Goal: Transaction & Acquisition: Purchase product/service

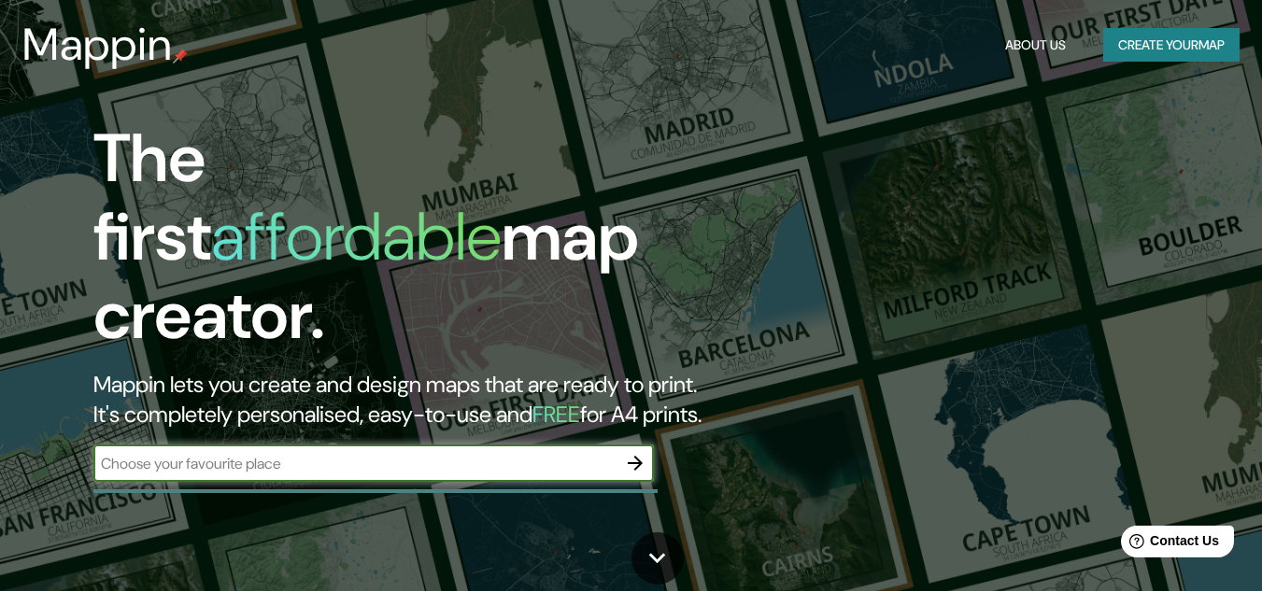
click at [362, 453] on input "text" at bounding box center [354, 463] width 523 height 21
type input "[GEOGRAPHIC_DATA]"
drag, startPoint x: 639, startPoint y: 446, endPoint x: 867, endPoint y: 394, distance: 233.7
click at [639, 456] on icon "button" at bounding box center [635, 463] width 15 height 15
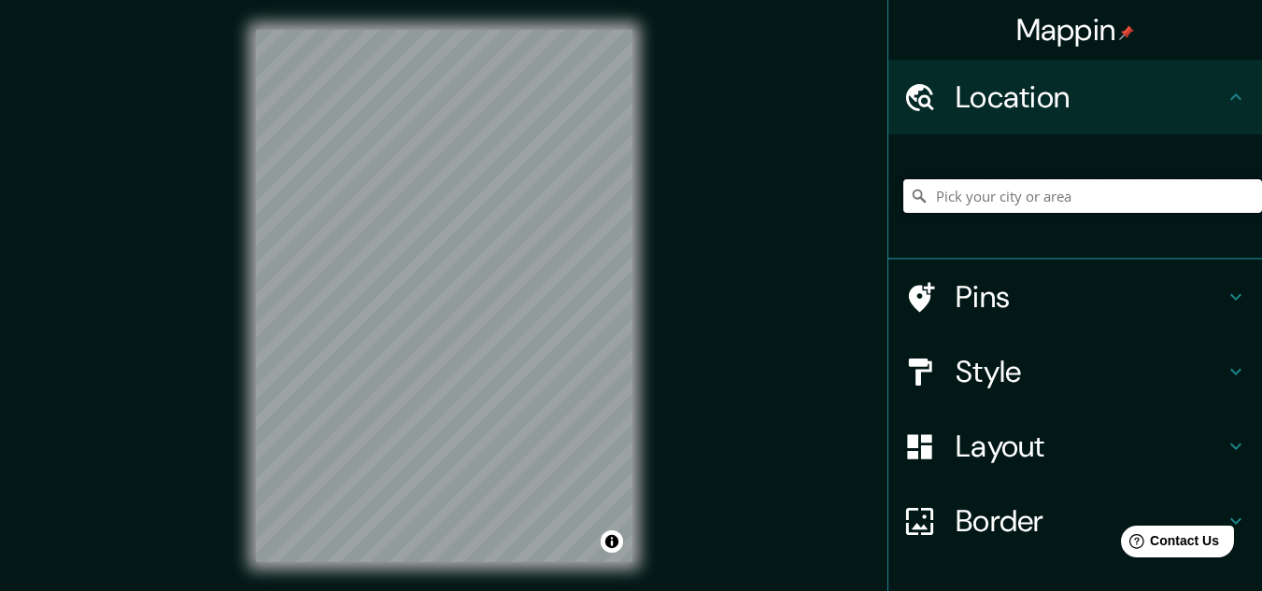
click at [1033, 207] on input "Pick your city or area" at bounding box center [1082, 196] width 359 height 34
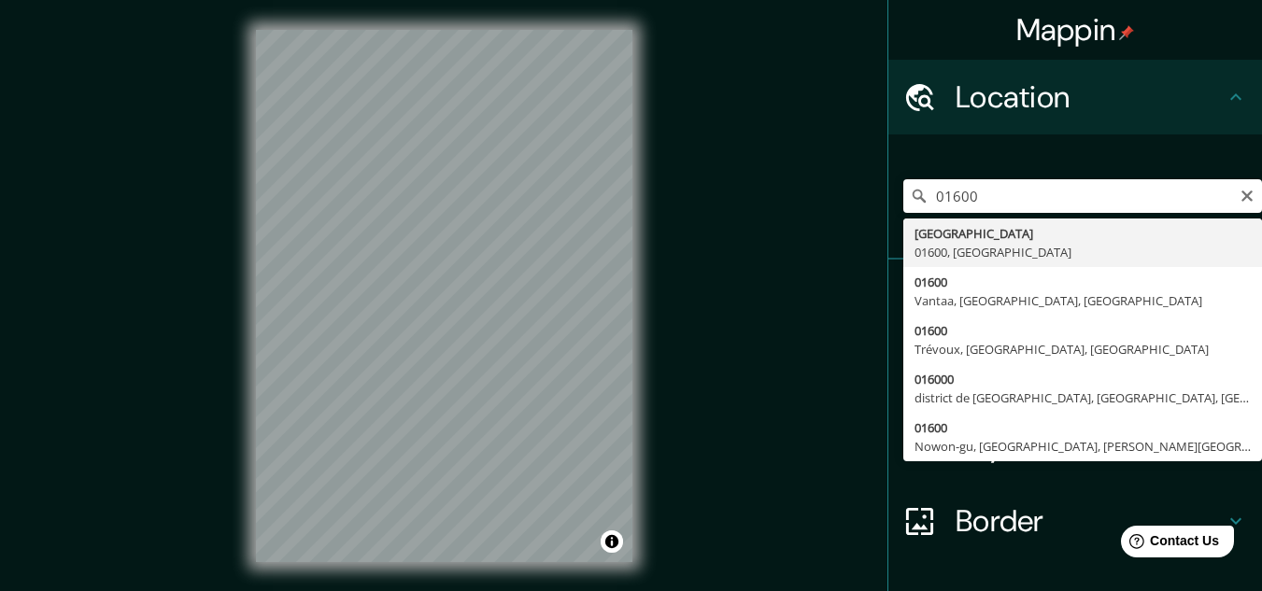
type input "[GEOGRAPHIC_DATA]"
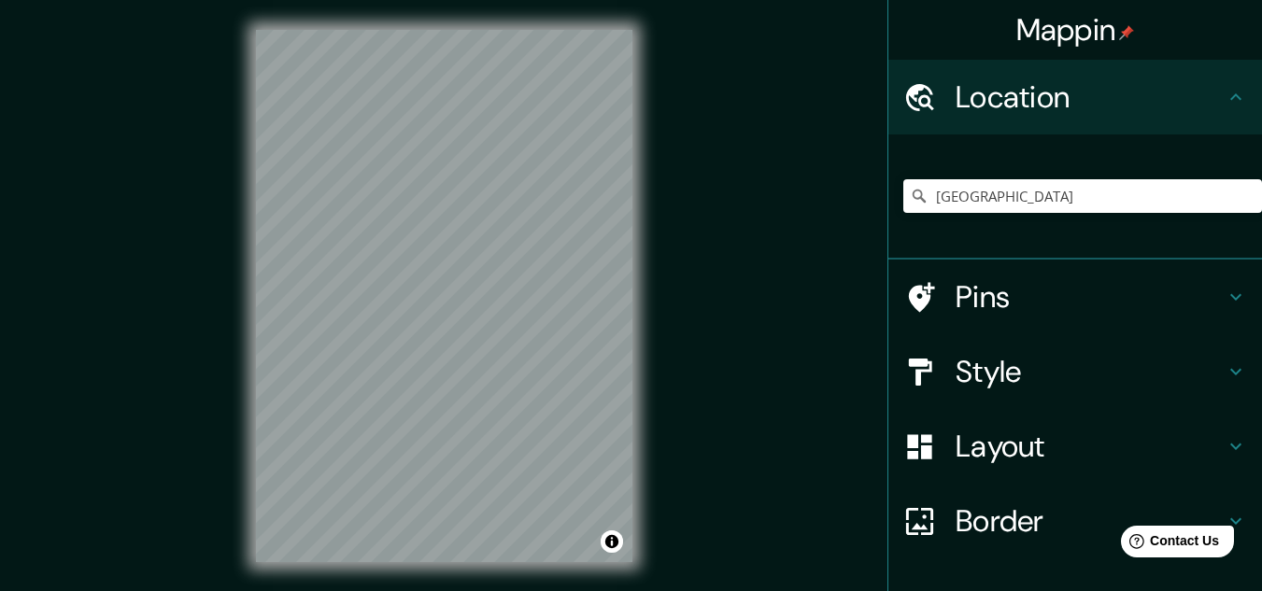
scroll to position [31, 0]
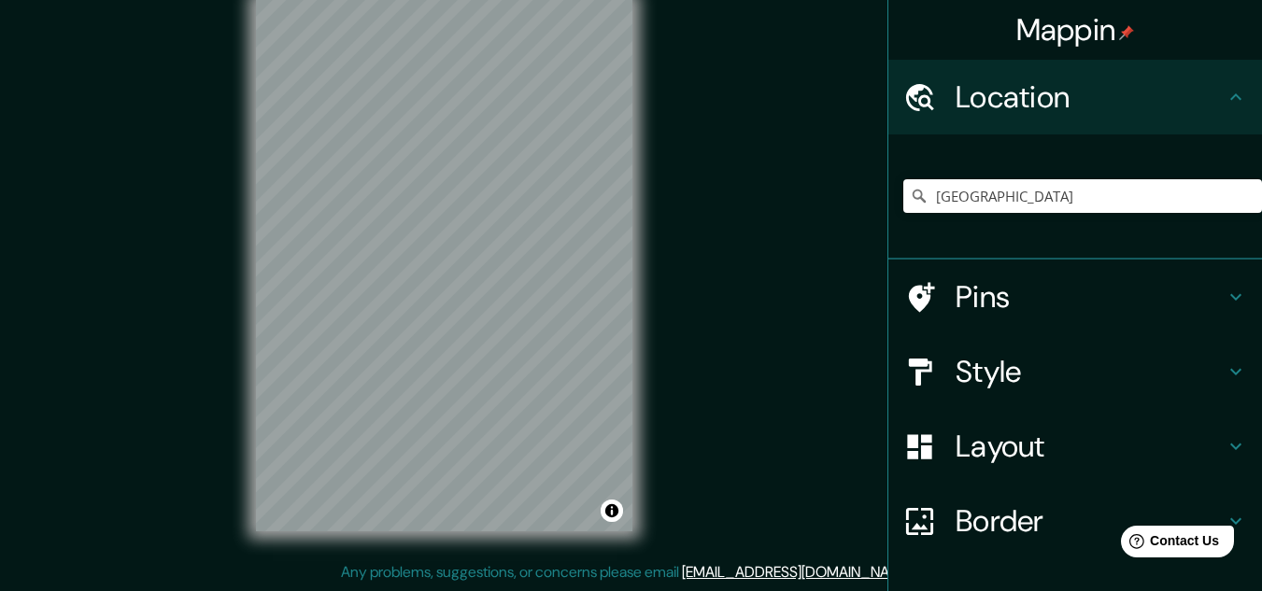
click at [1035, 368] on h4 "Style" at bounding box center [1090, 371] width 269 height 37
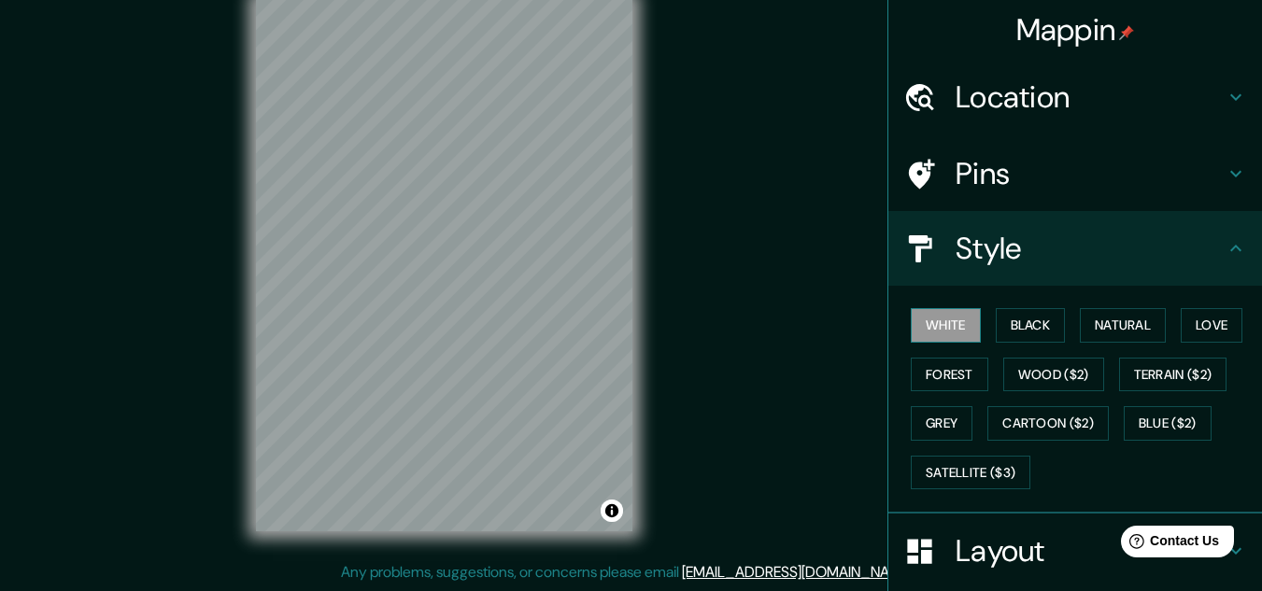
click at [929, 322] on button "White" at bounding box center [946, 325] width 70 height 35
click at [1016, 321] on button "Black" at bounding box center [1031, 325] width 70 height 35
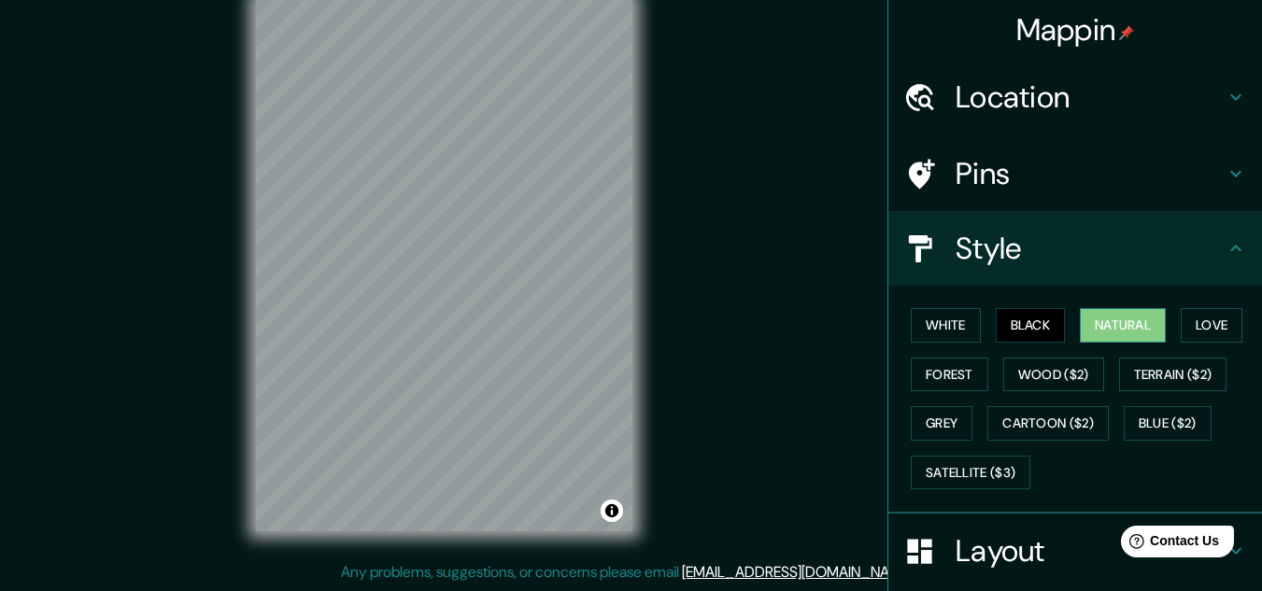
click at [1101, 319] on button "Natural" at bounding box center [1123, 325] width 86 height 35
click at [1201, 316] on button "Love" at bounding box center [1212, 325] width 62 height 35
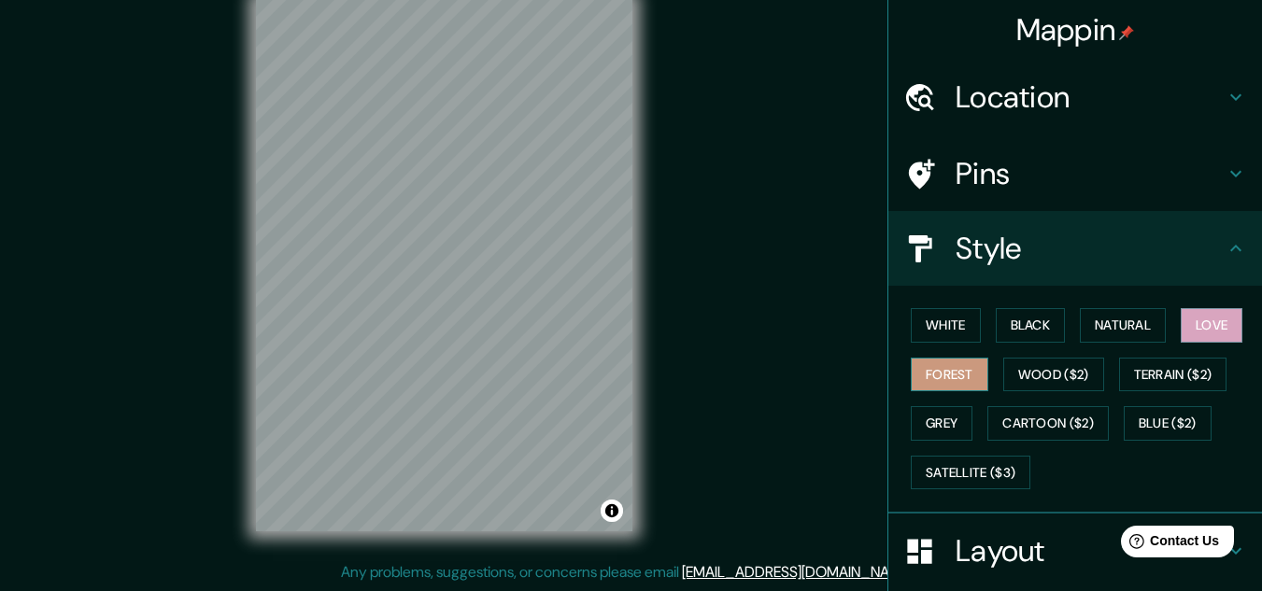
click at [936, 388] on button "Forest" at bounding box center [950, 375] width 78 height 35
click at [931, 431] on button "Grey" at bounding box center [942, 423] width 62 height 35
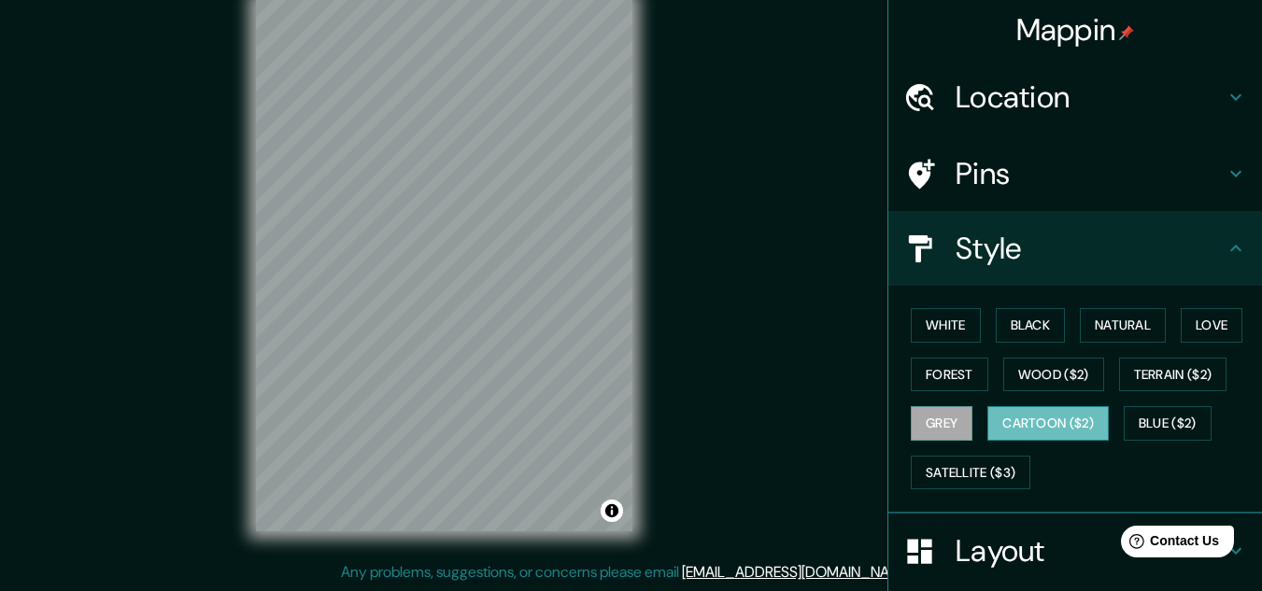
click at [1021, 417] on button "Cartoon ($2)" at bounding box center [1047, 423] width 121 height 35
click at [1154, 419] on button "Blue ($2)" at bounding box center [1168, 423] width 88 height 35
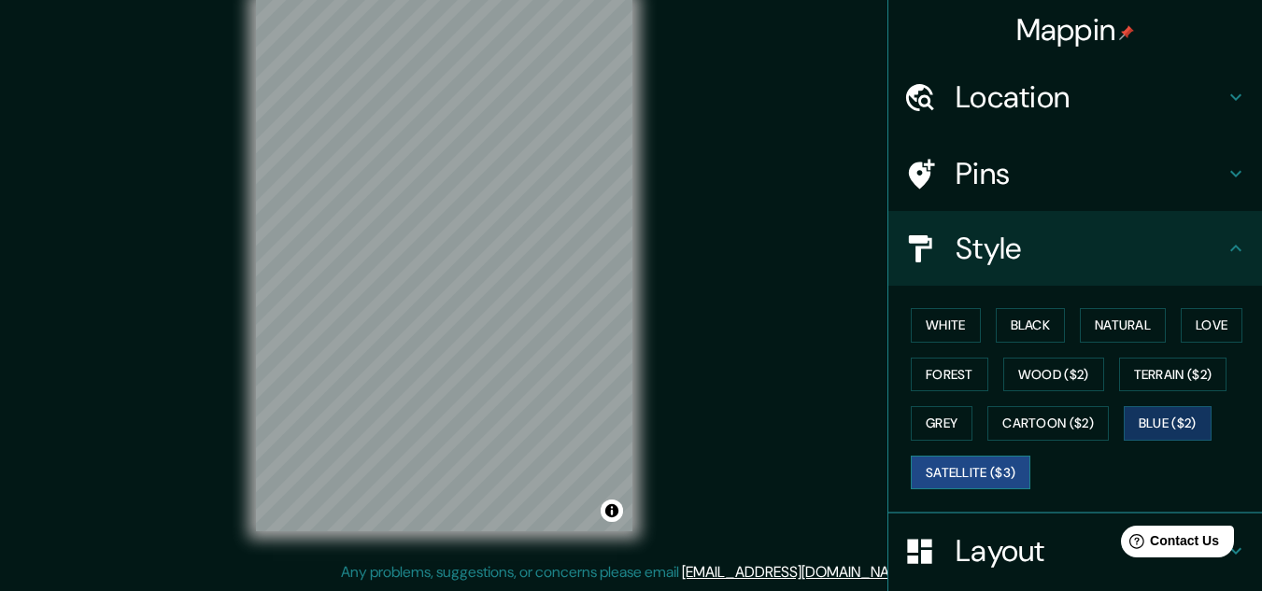
click at [937, 488] on button "Satellite ($3)" at bounding box center [971, 473] width 120 height 35
click at [1138, 413] on button "Blue ($2)" at bounding box center [1168, 423] width 88 height 35
click at [913, 363] on button "Forest" at bounding box center [950, 375] width 78 height 35
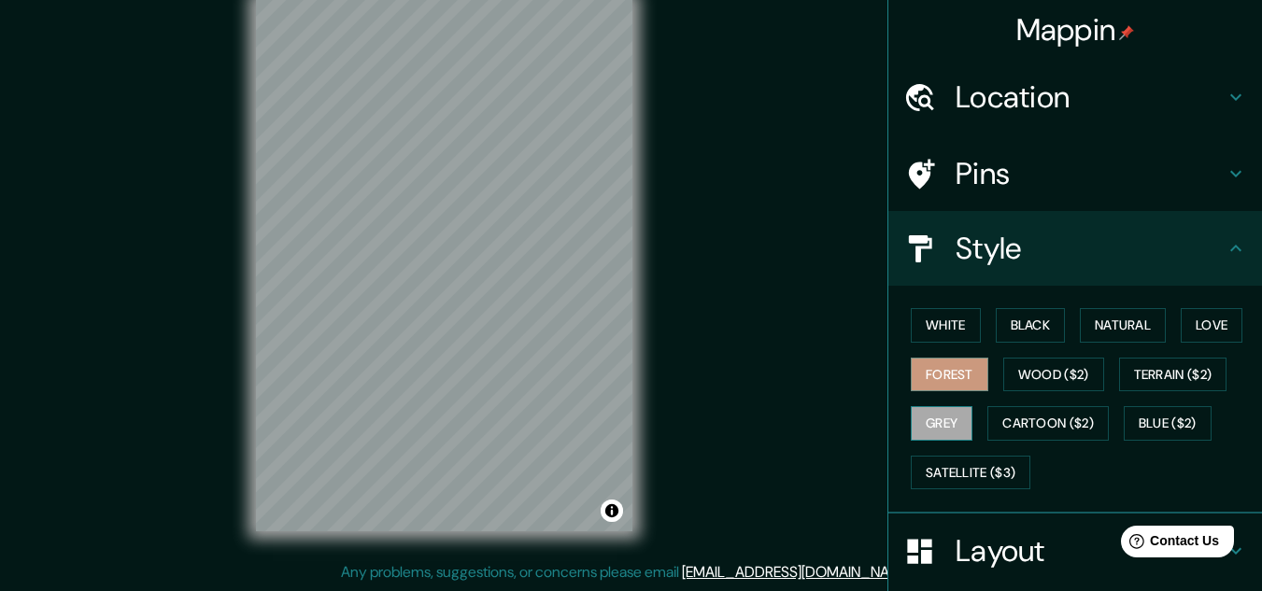
click at [931, 426] on button "Grey" at bounding box center [942, 423] width 62 height 35
click at [940, 368] on button "Forest" at bounding box center [950, 375] width 78 height 35
click at [1196, 312] on button "Love" at bounding box center [1212, 325] width 62 height 35
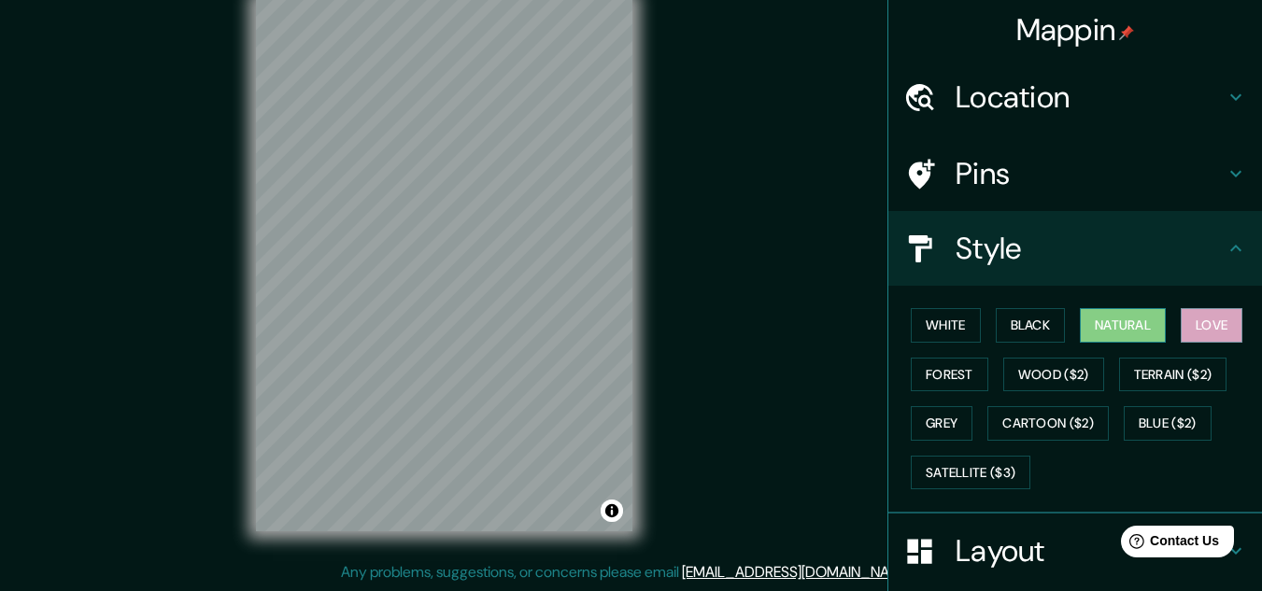
click at [1104, 317] on button "Natural" at bounding box center [1123, 325] width 86 height 35
click at [1181, 321] on button "Love" at bounding box center [1212, 325] width 62 height 35
click at [935, 427] on button "Grey" at bounding box center [942, 423] width 62 height 35
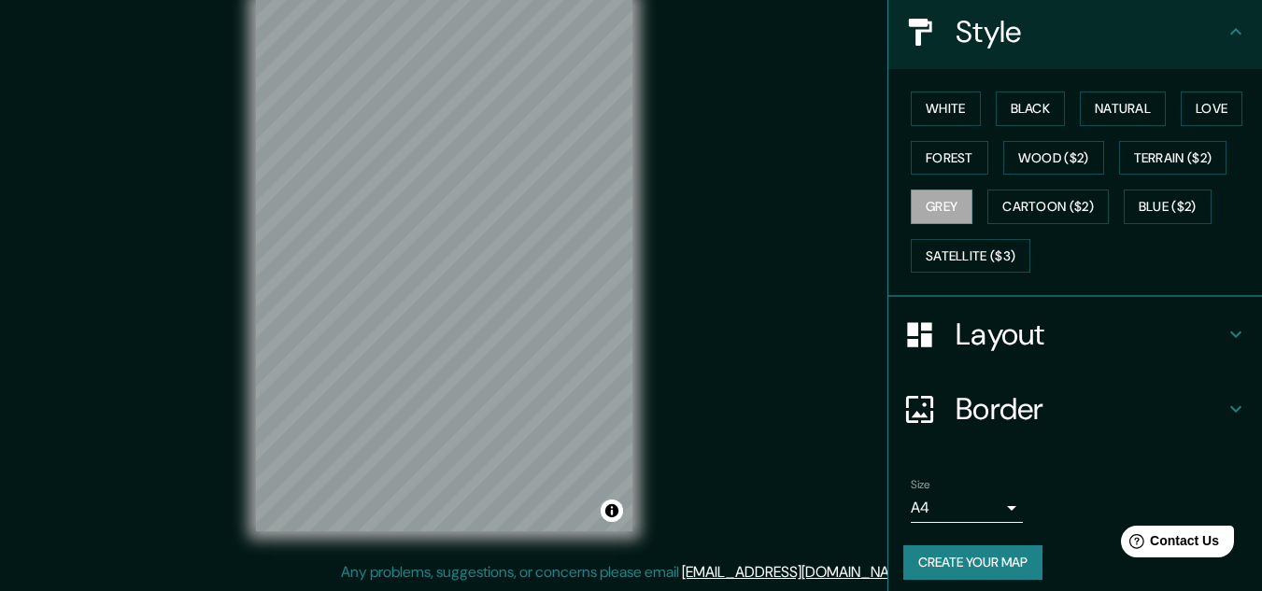
scroll to position [228, 0]
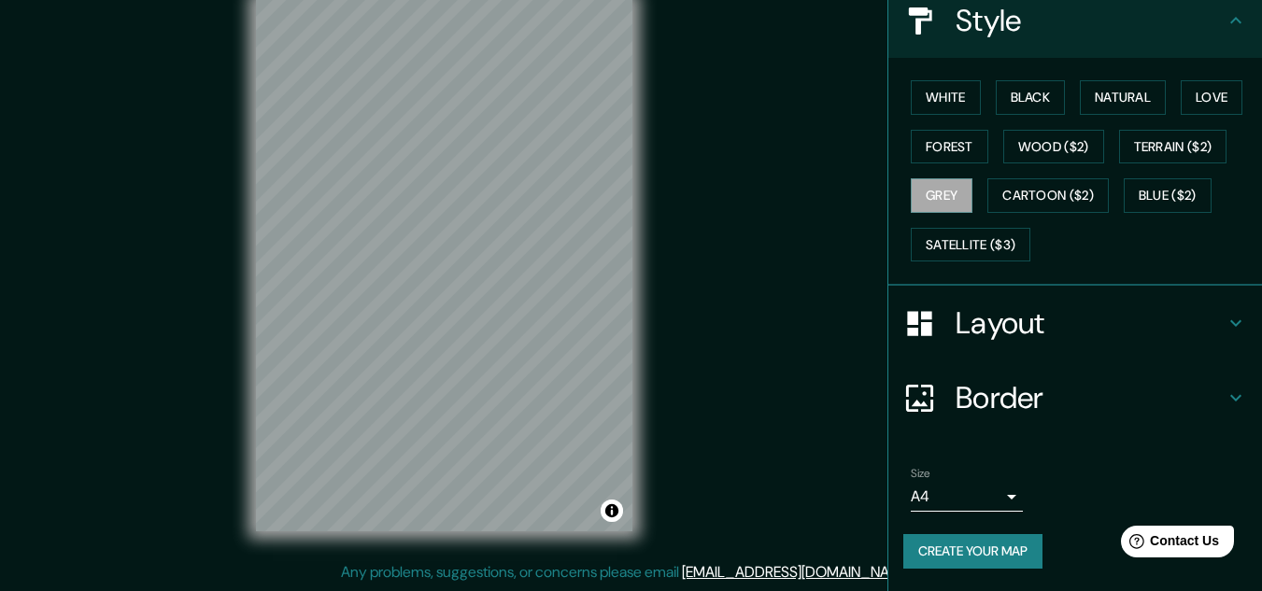
click at [1082, 316] on h4 "Layout" at bounding box center [1090, 323] width 269 height 37
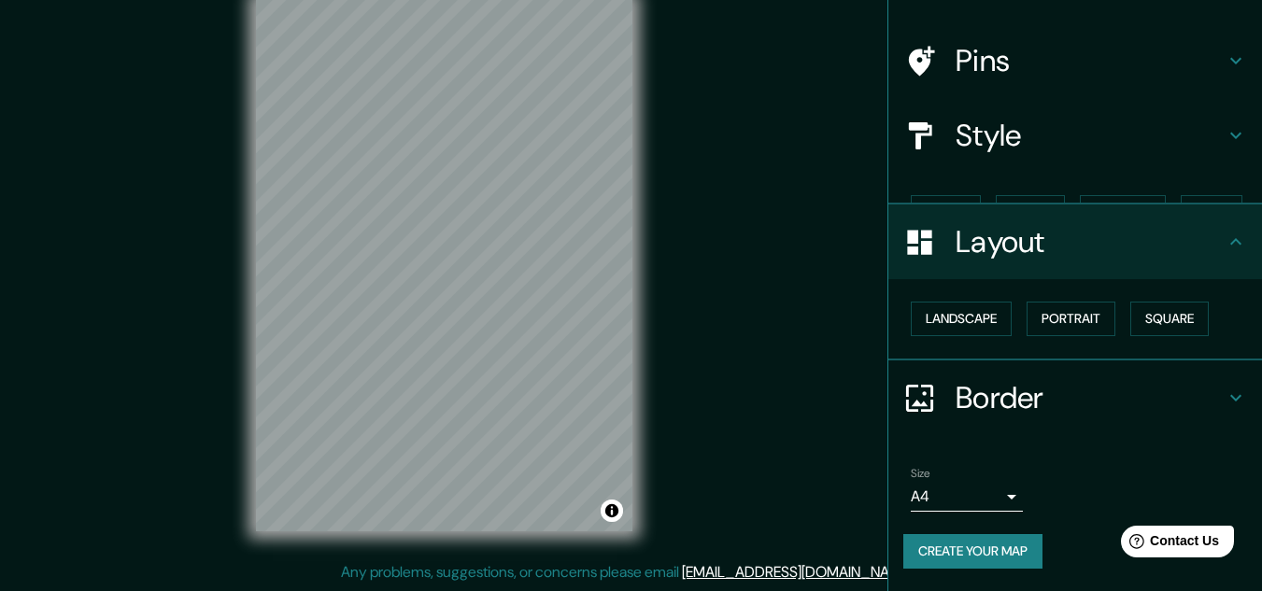
scroll to position [80, 0]
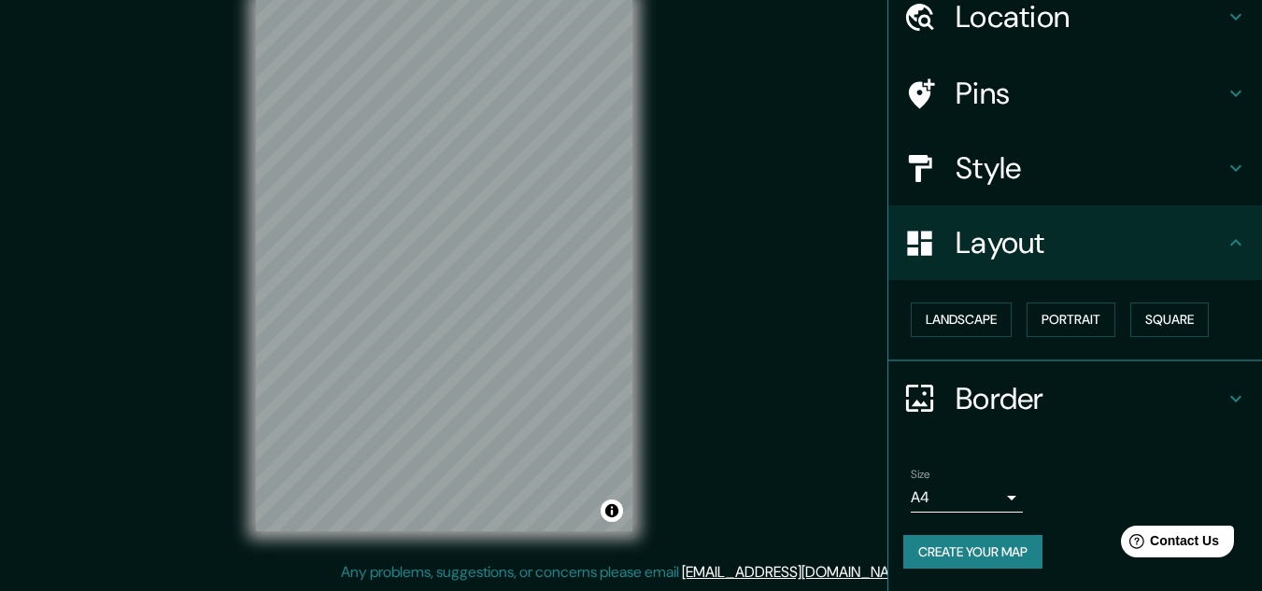
click at [1034, 404] on h4 "Border" at bounding box center [1090, 398] width 269 height 37
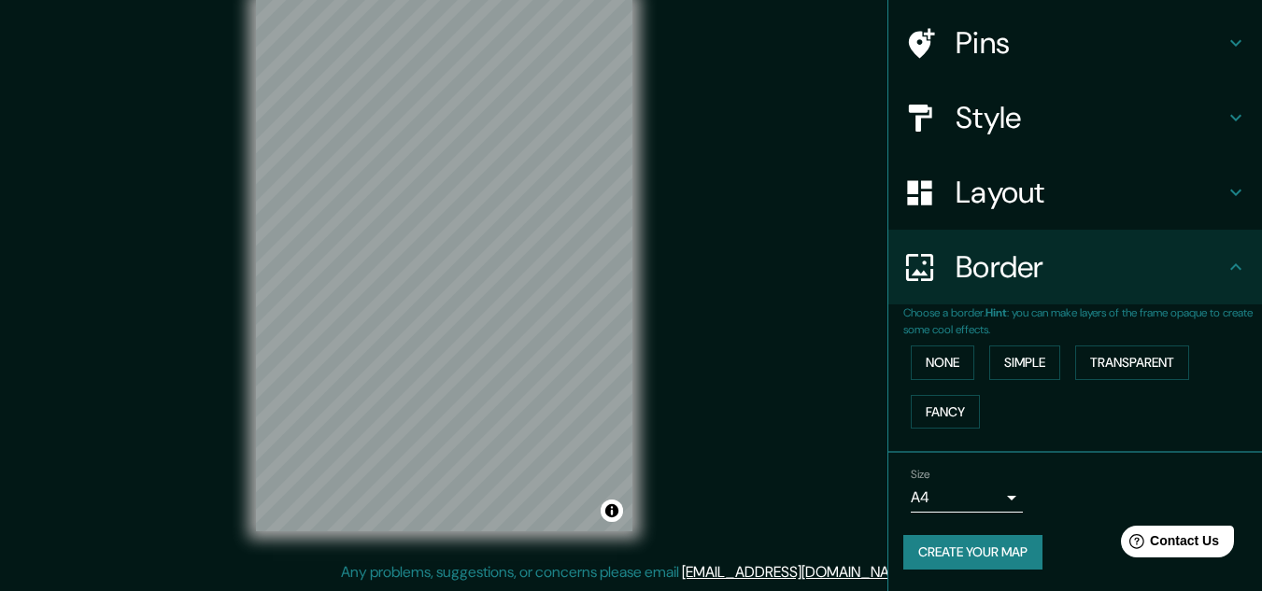
scroll to position [132, 0]
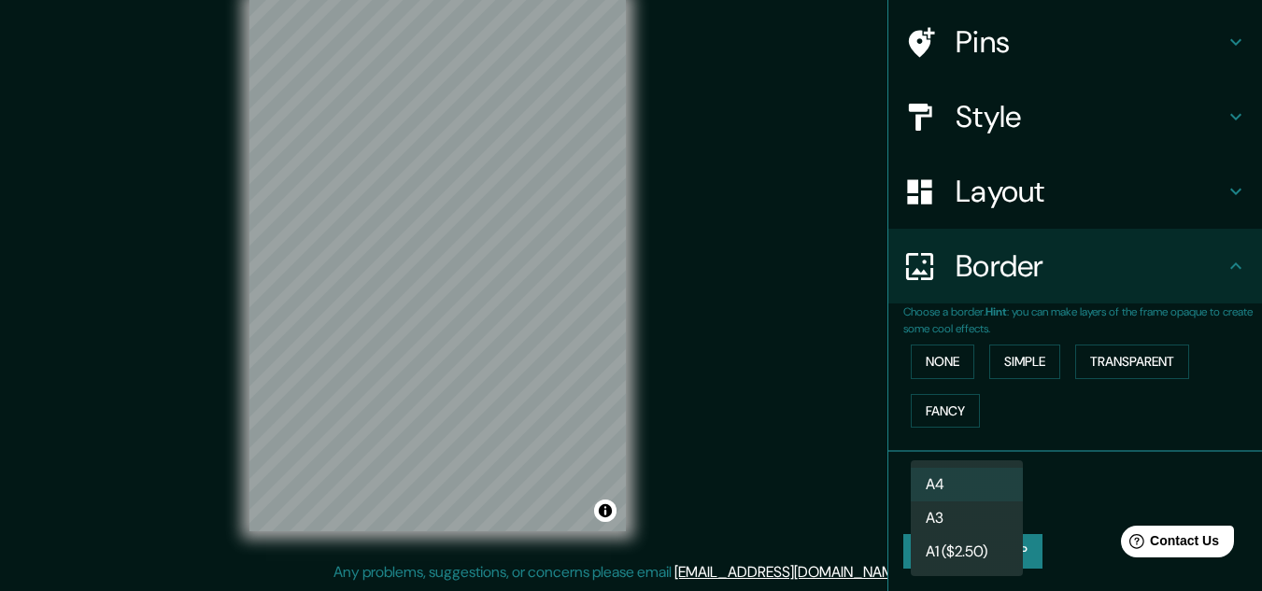
click at [955, 494] on body "Mappin Location Ciudad de México, 01600, México Pins Style Layout Border Choose…" at bounding box center [631, 264] width 1262 height 591
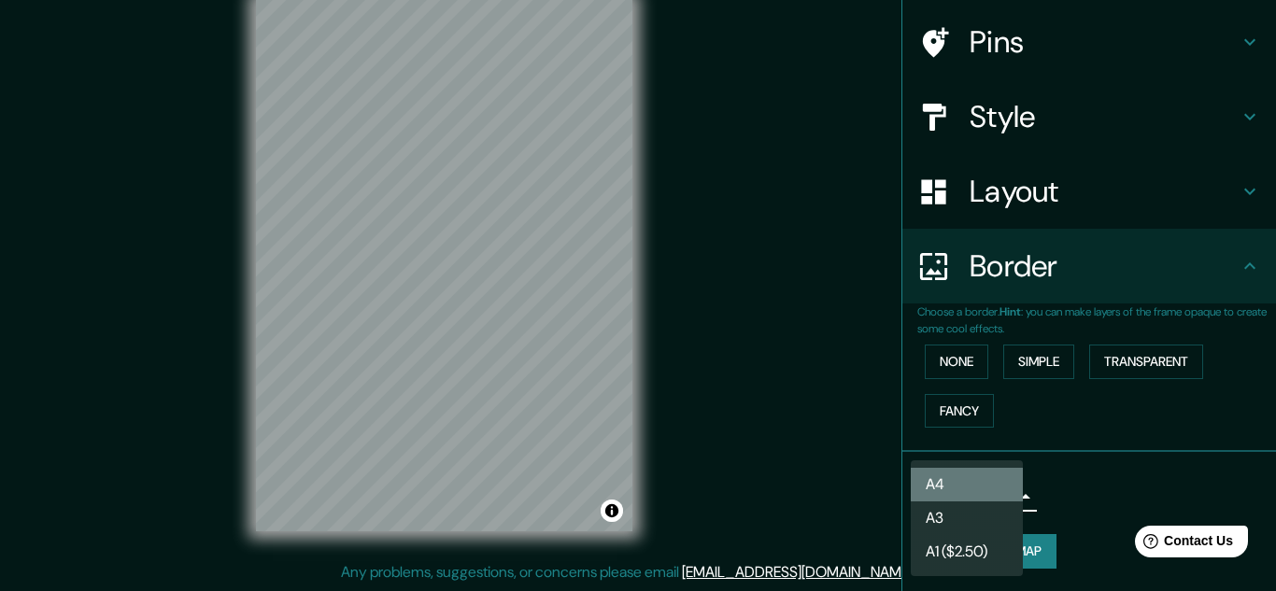
click at [958, 490] on li "A4" at bounding box center [967, 485] width 112 height 34
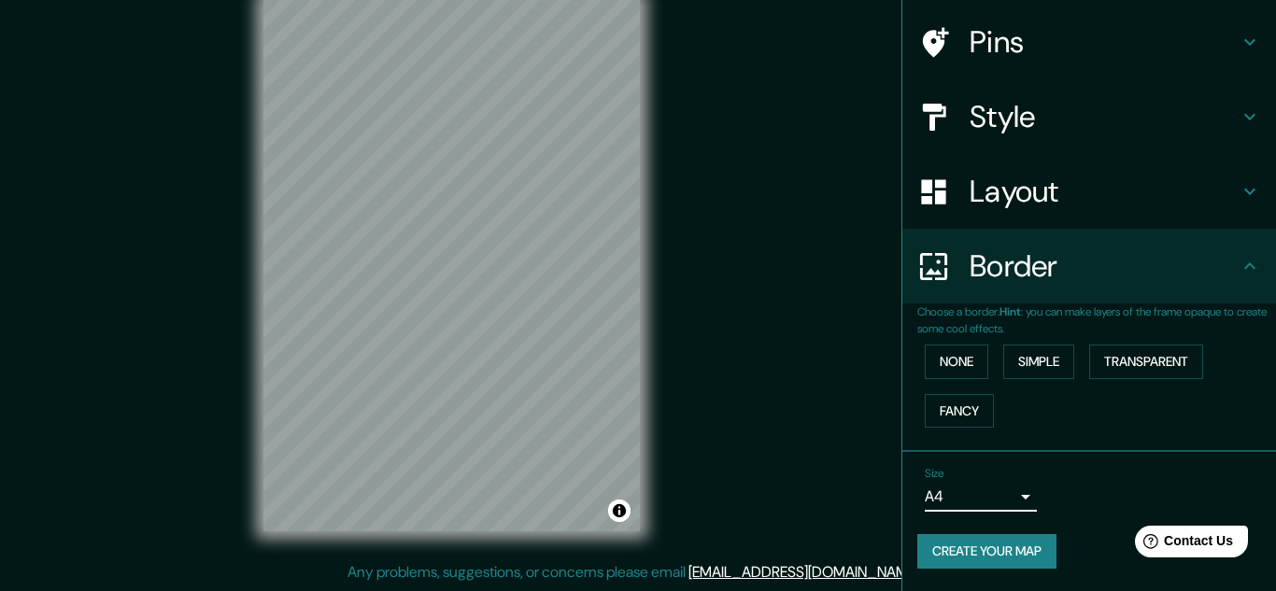
click at [952, 493] on body "Mappin Location Ciudad de México, 01600, México Pins Style Layout Border Choose…" at bounding box center [638, 264] width 1276 height 591
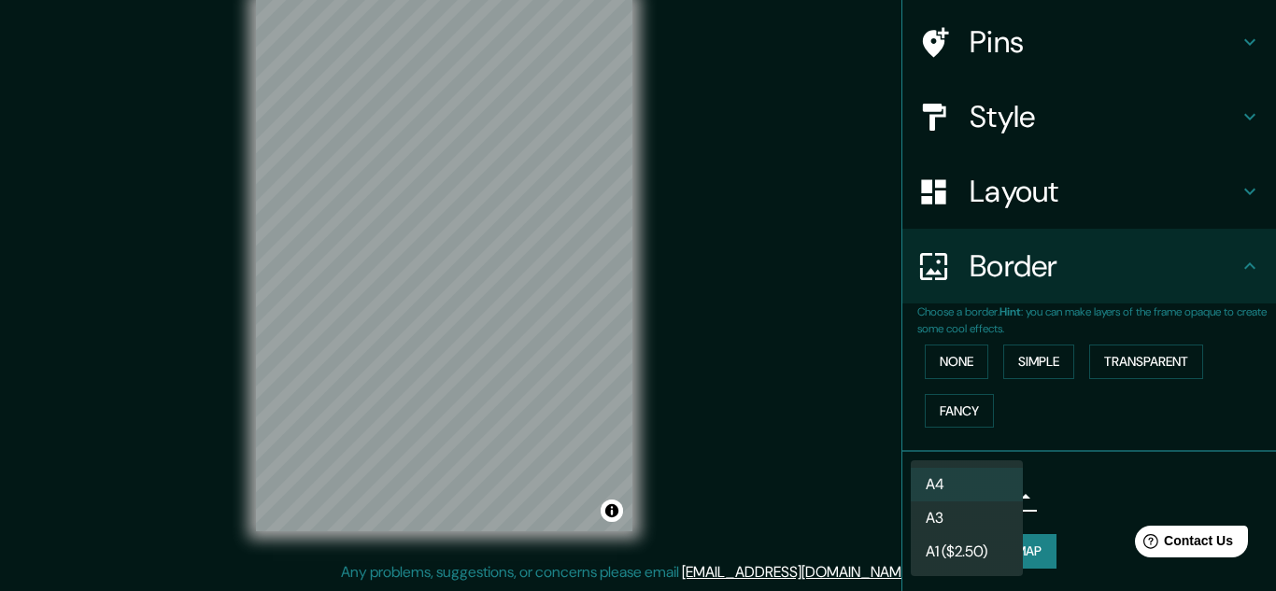
click at [944, 509] on li "A3" at bounding box center [967, 519] width 112 height 34
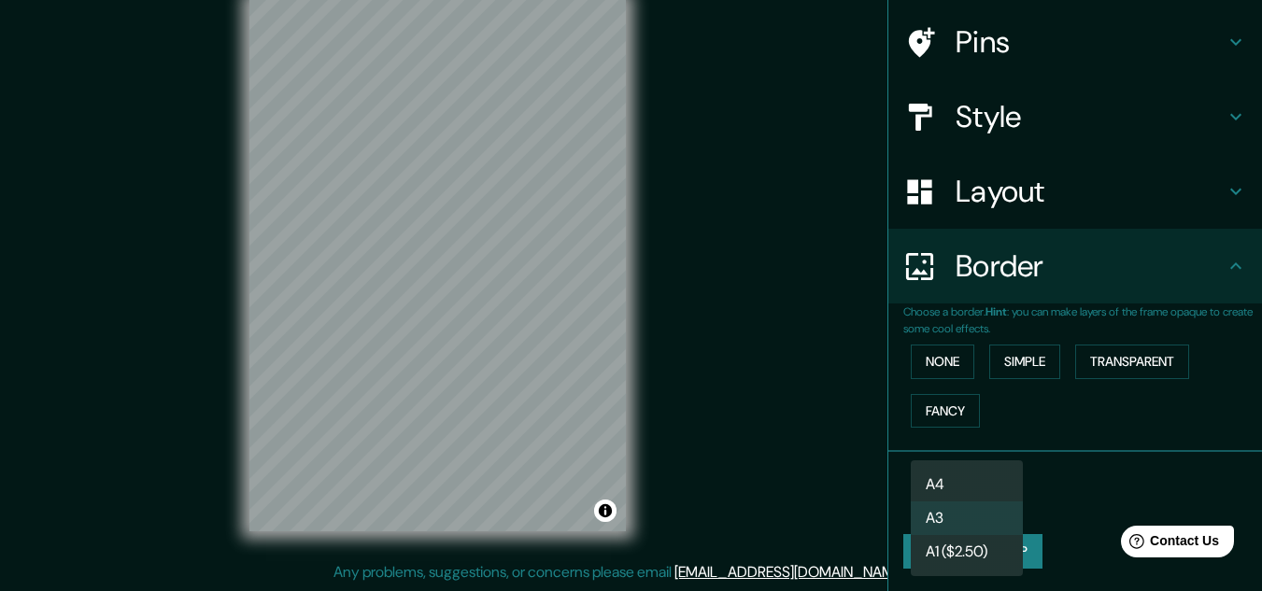
click at [948, 495] on body "Mappin Location Ciudad de México, 01600, México Pins Style Layout Border Choose…" at bounding box center [631, 264] width 1262 height 591
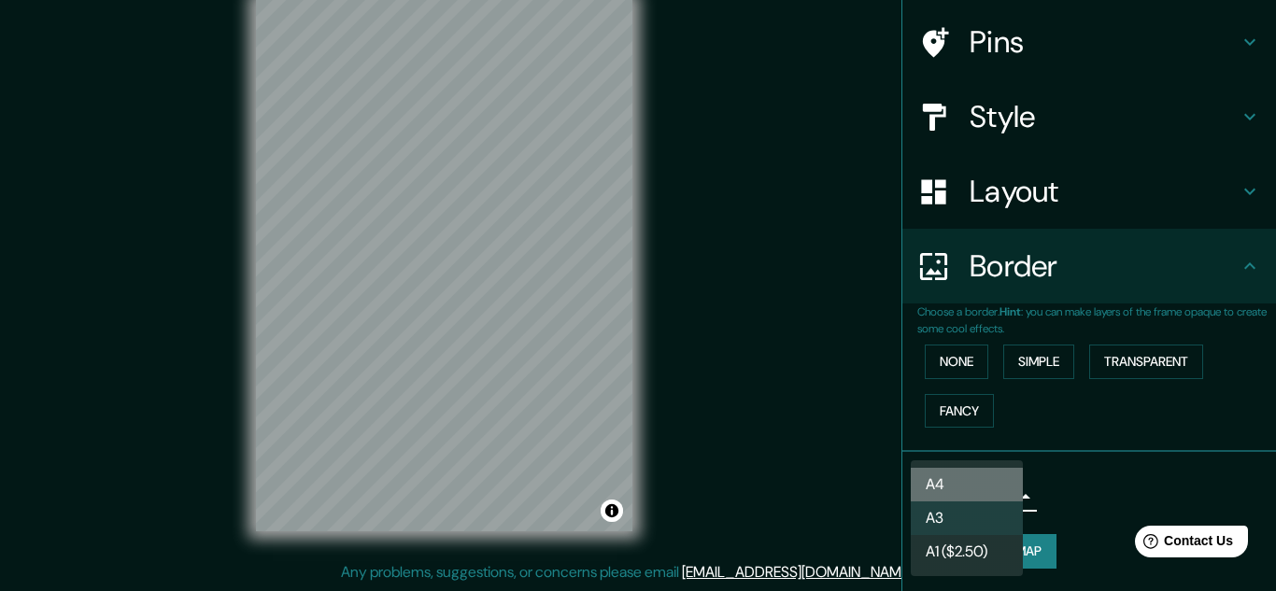
click at [954, 474] on li "A4" at bounding box center [967, 485] width 112 height 34
type input "single"
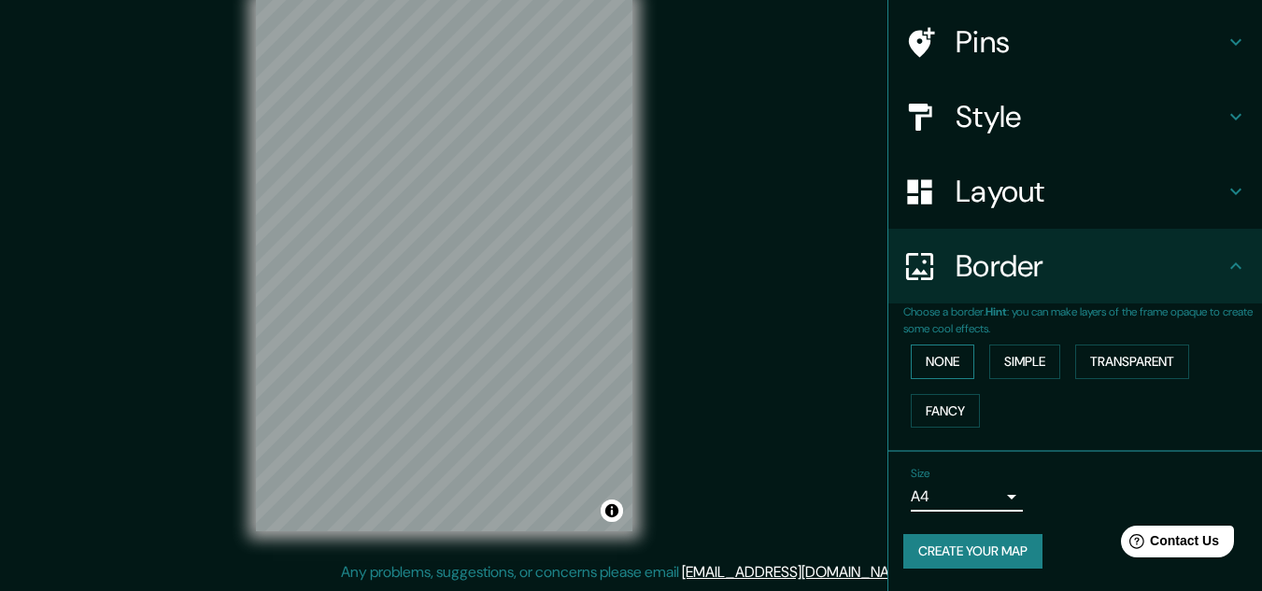
click at [934, 359] on button "None" at bounding box center [943, 362] width 64 height 35
click at [1010, 356] on button "Simple" at bounding box center [1024, 362] width 71 height 35
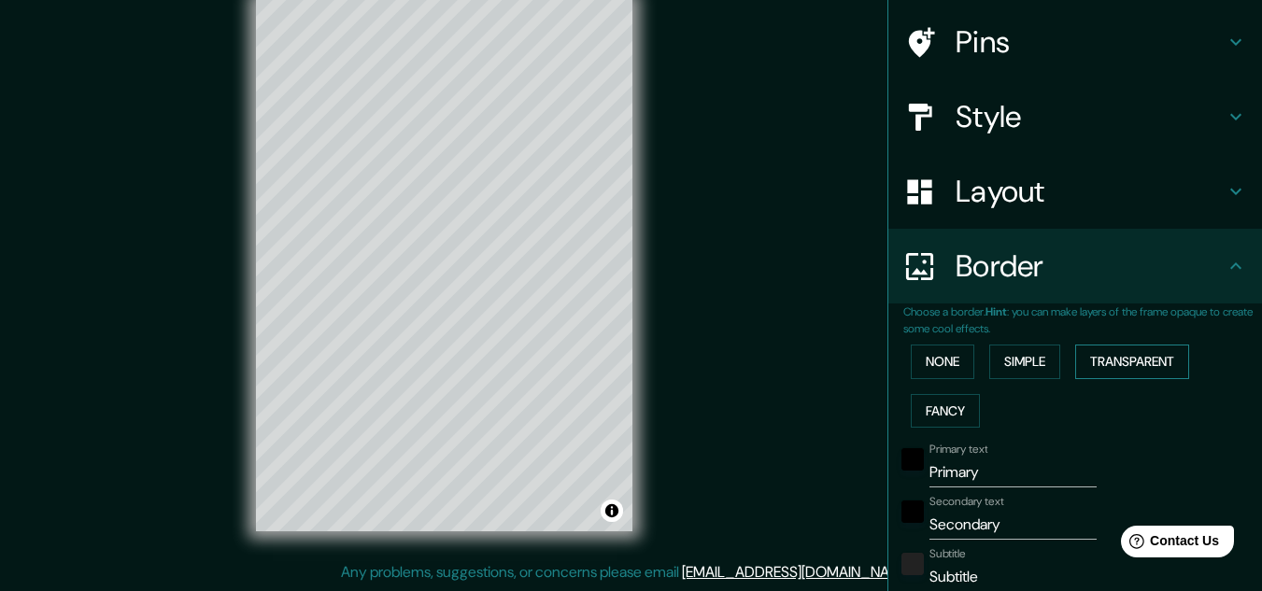
click at [1123, 356] on button "Transparent" at bounding box center [1132, 362] width 114 height 35
click at [927, 362] on button "None" at bounding box center [943, 362] width 64 height 35
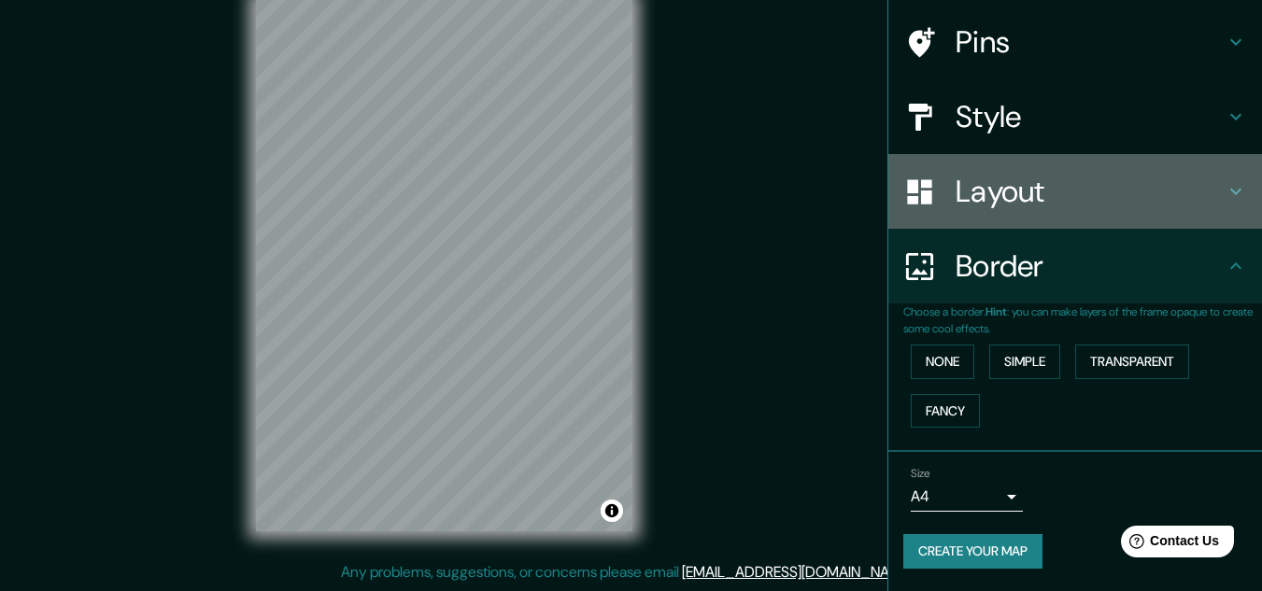
click at [1008, 192] on h4 "Layout" at bounding box center [1090, 191] width 269 height 37
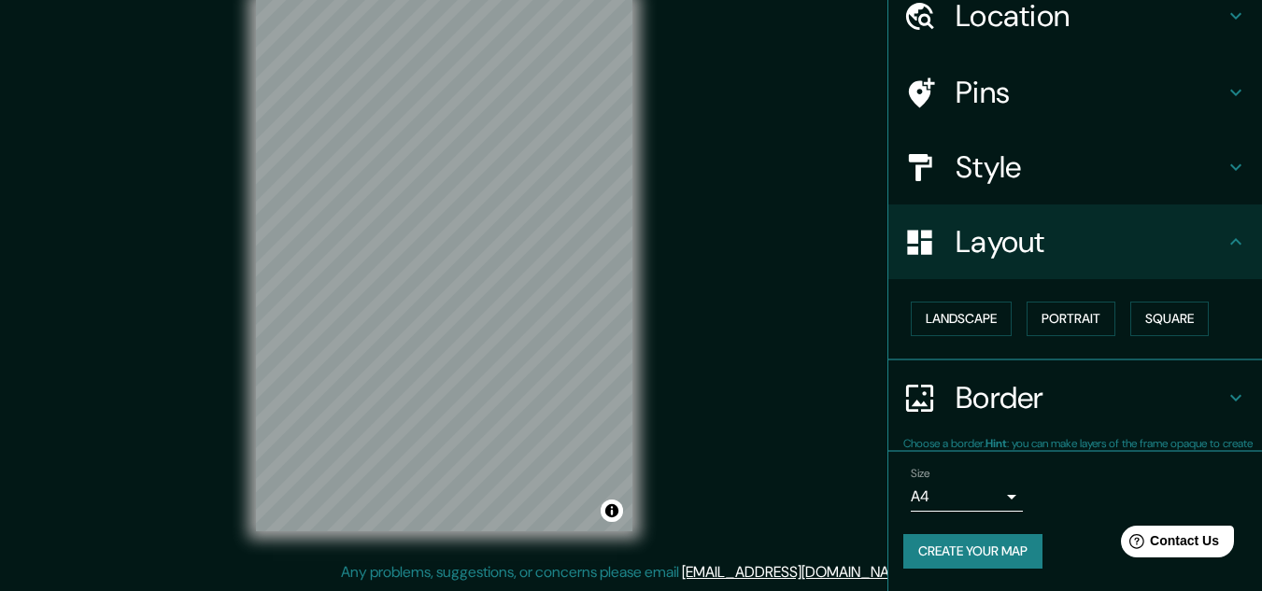
scroll to position [80, 0]
click at [1056, 313] on button "Portrait" at bounding box center [1071, 320] width 89 height 35
click at [1170, 311] on button "Square" at bounding box center [1169, 320] width 78 height 35
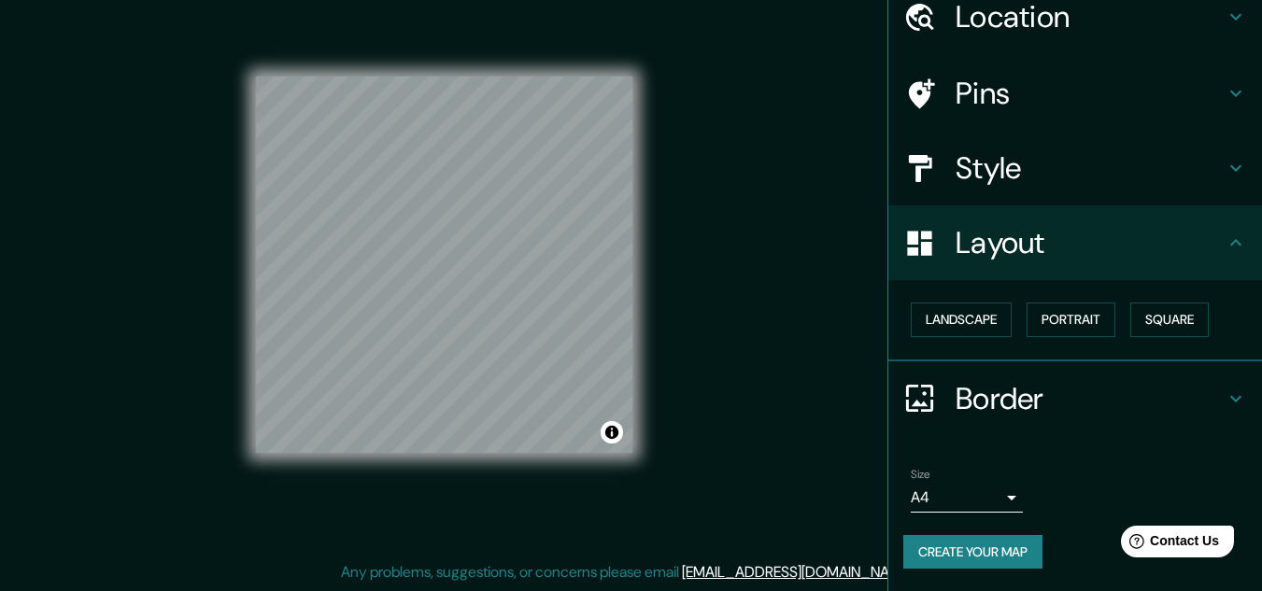
click at [796, 271] on div "Mappin Location Ciudad de México, 01600, México Pins Style Layout Landscape Por…" at bounding box center [631, 280] width 1262 height 622
drag, startPoint x: 665, startPoint y: 290, endPoint x: 768, endPoint y: 357, distance: 122.8
click at [741, 351] on div "Mappin Location Ciudad de México, 01600, México Pins Style Layout Landscape Por…" at bounding box center [631, 280] width 1262 height 622
click at [956, 552] on button "Create your map" at bounding box center [972, 552] width 139 height 35
drag, startPoint x: 606, startPoint y: 443, endPoint x: 764, endPoint y: 379, distance: 170.2
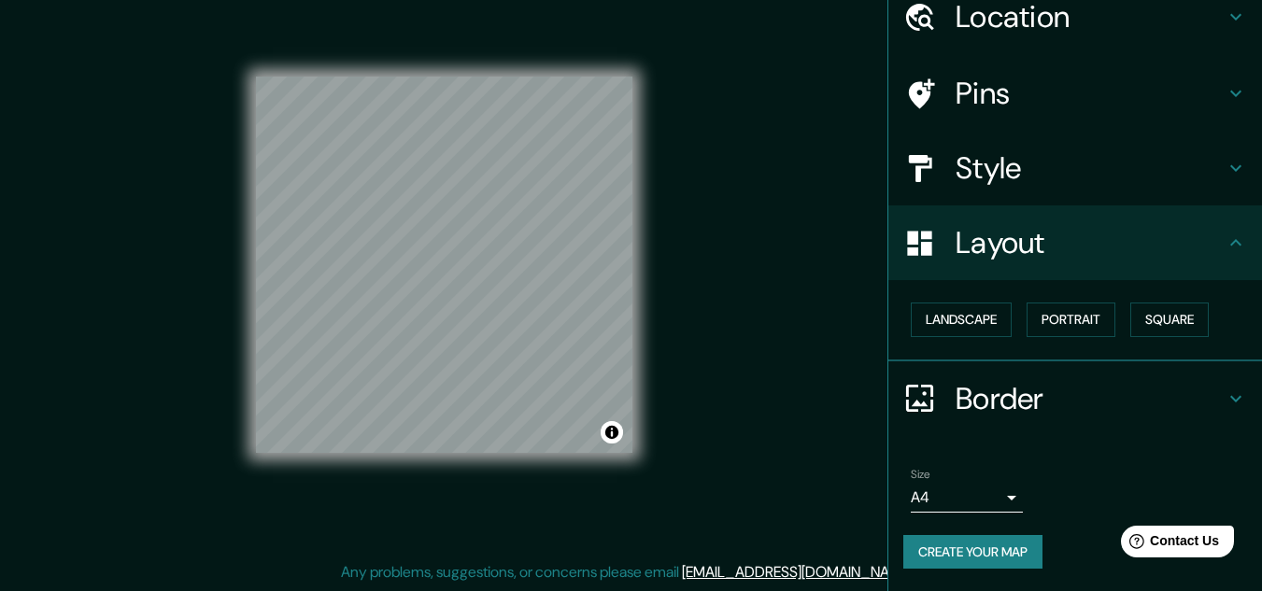
click at [763, 379] on div "Mappin Location Ciudad de México, 01600, México Pins Style Layout Landscape Por…" at bounding box center [631, 280] width 1262 height 622
click at [971, 559] on button "Create your map" at bounding box center [972, 552] width 139 height 35
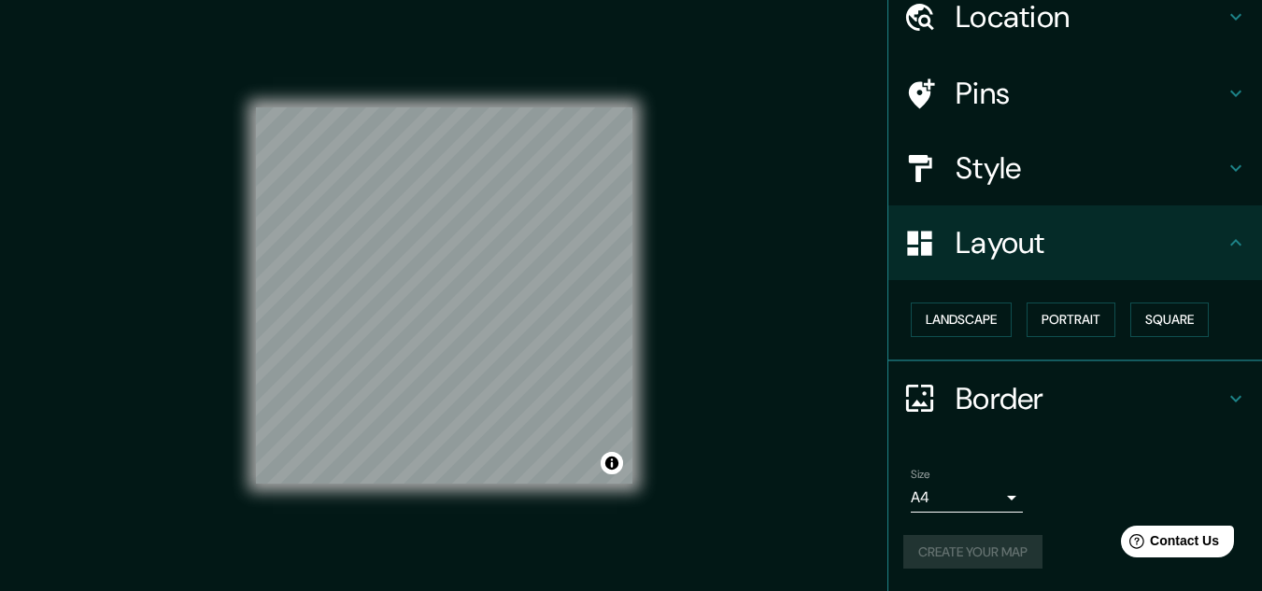
click at [1199, 236] on h4 "Layout" at bounding box center [1090, 242] width 269 height 37
click at [1183, 260] on h4 "Layout" at bounding box center [1090, 242] width 269 height 37
click at [945, 553] on button "Create your map" at bounding box center [972, 552] width 139 height 35
drag, startPoint x: 646, startPoint y: 147, endPoint x: 773, endPoint y: 320, distance: 215.8
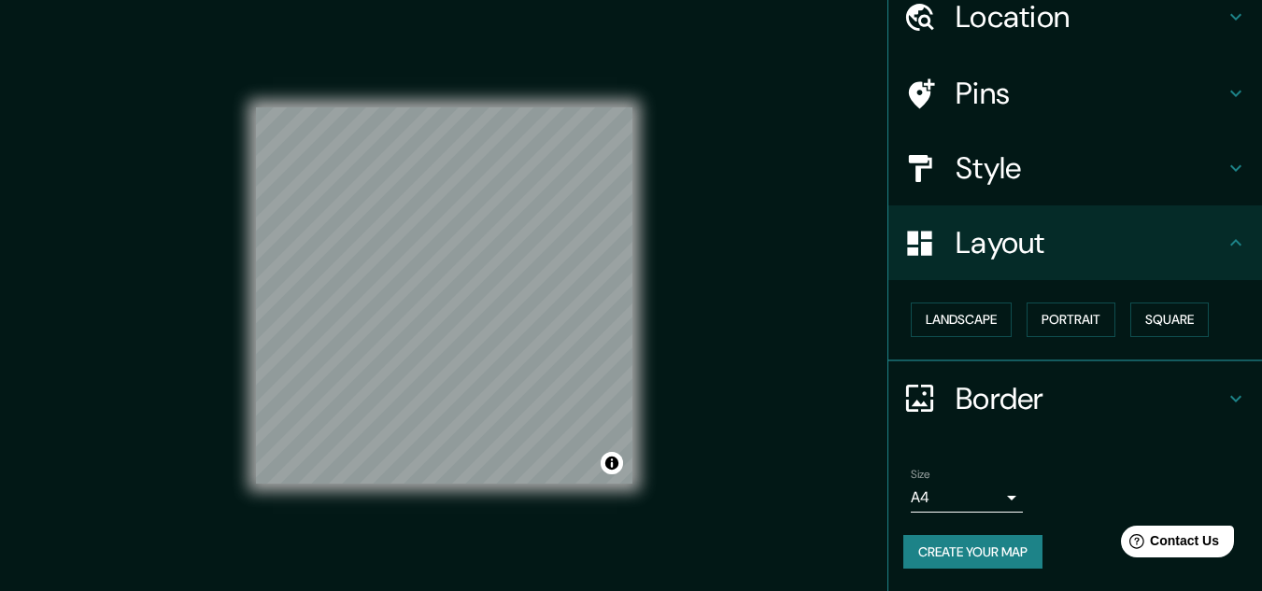
click at [773, 320] on div "Mappin Location Ciudad de México, 01600, México Pins Style Layout Landscape Por…" at bounding box center [631, 311] width 1262 height 622
click at [965, 560] on button "Create your map" at bounding box center [972, 552] width 139 height 35
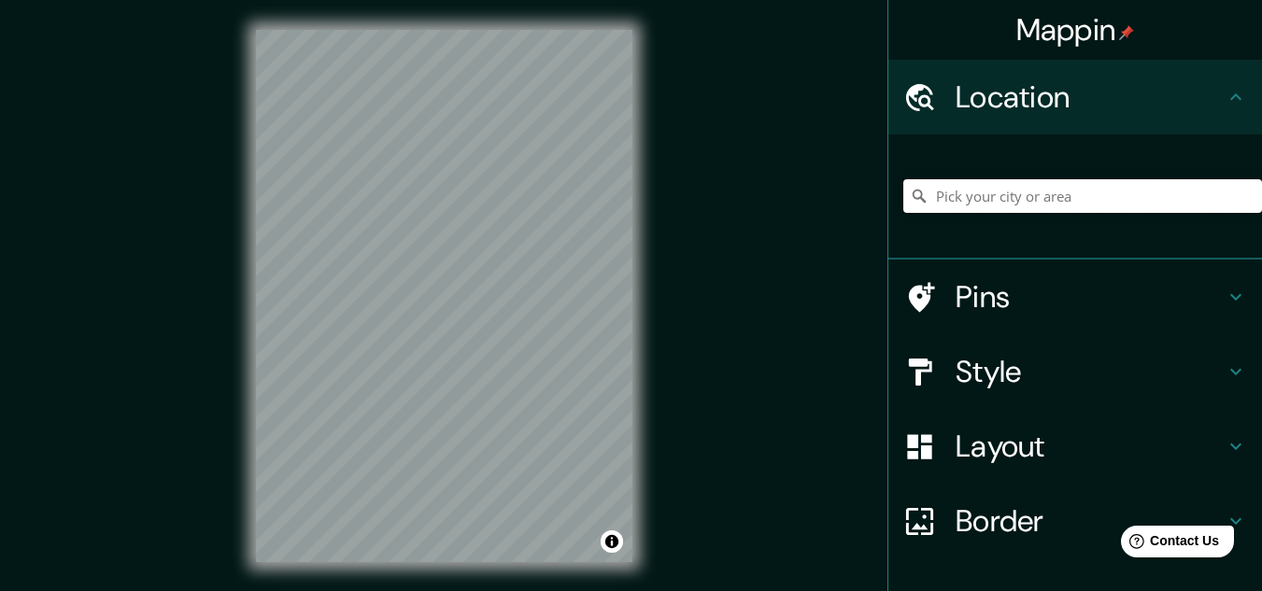
click at [1040, 203] on input "Pick your city or area" at bounding box center [1082, 196] width 359 height 34
type input "[GEOGRAPHIC_DATA]"
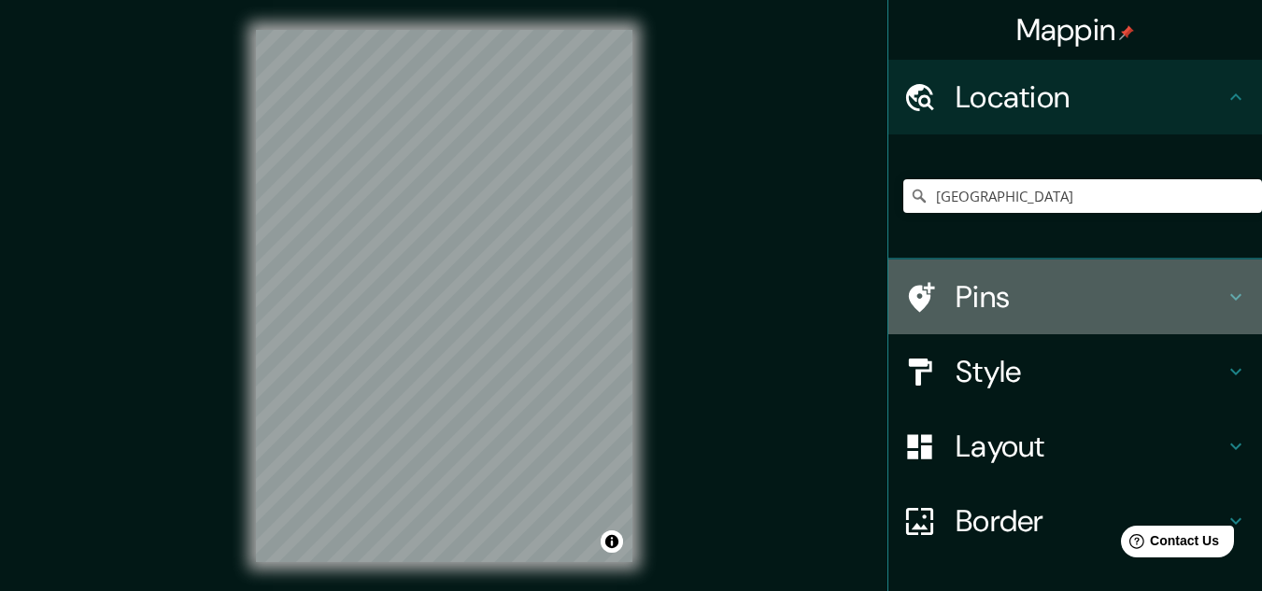
click at [1028, 298] on h4 "Pins" at bounding box center [1090, 296] width 269 height 37
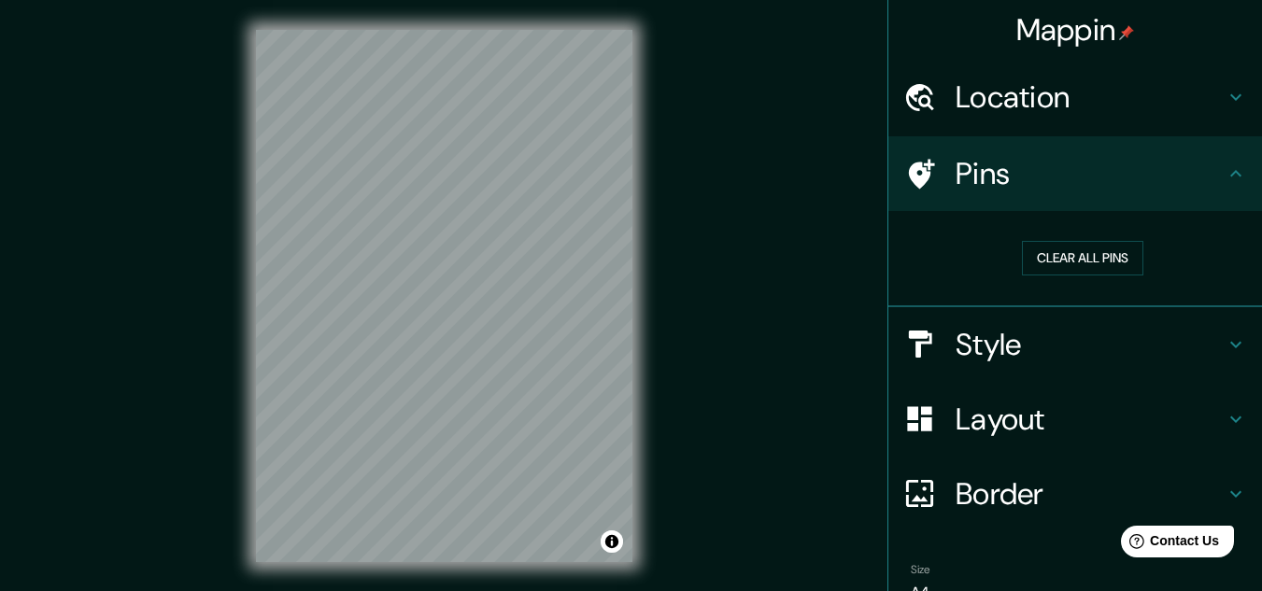
click at [1058, 150] on div "Pins" at bounding box center [1075, 173] width 374 height 75
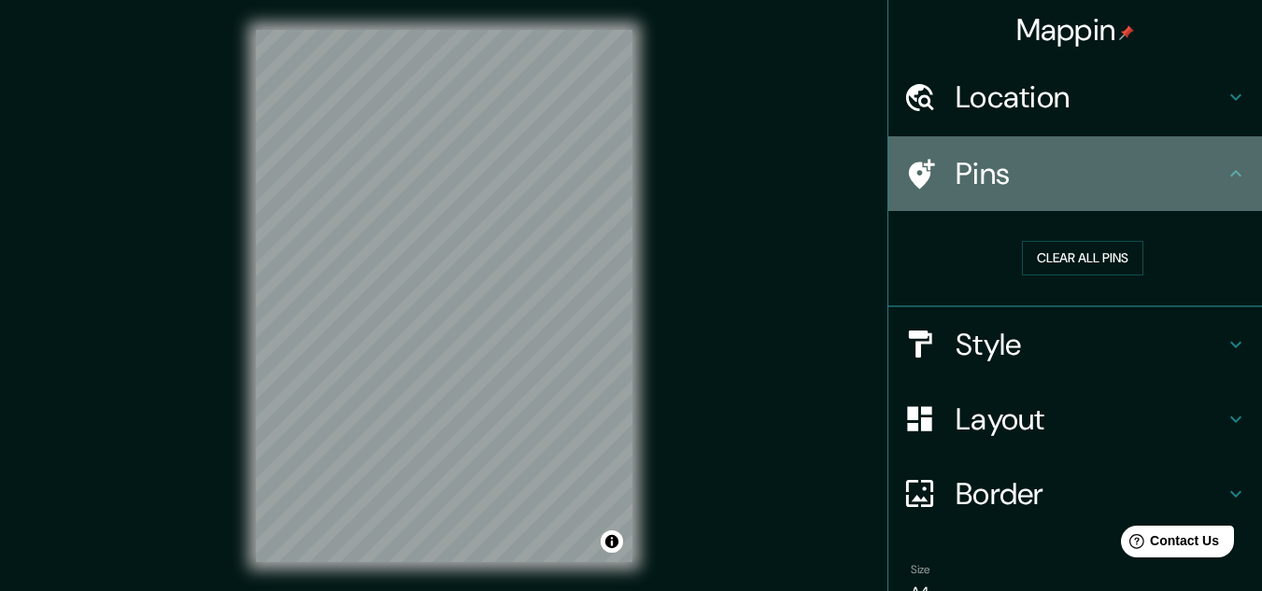
click at [1057, 174] on h4 "Pins" at bounding box center [1090, 173] width 269 height 37
click at [1154, 189] on h4 "Pins" at bounding box center [1090, 173] width 269 height 37
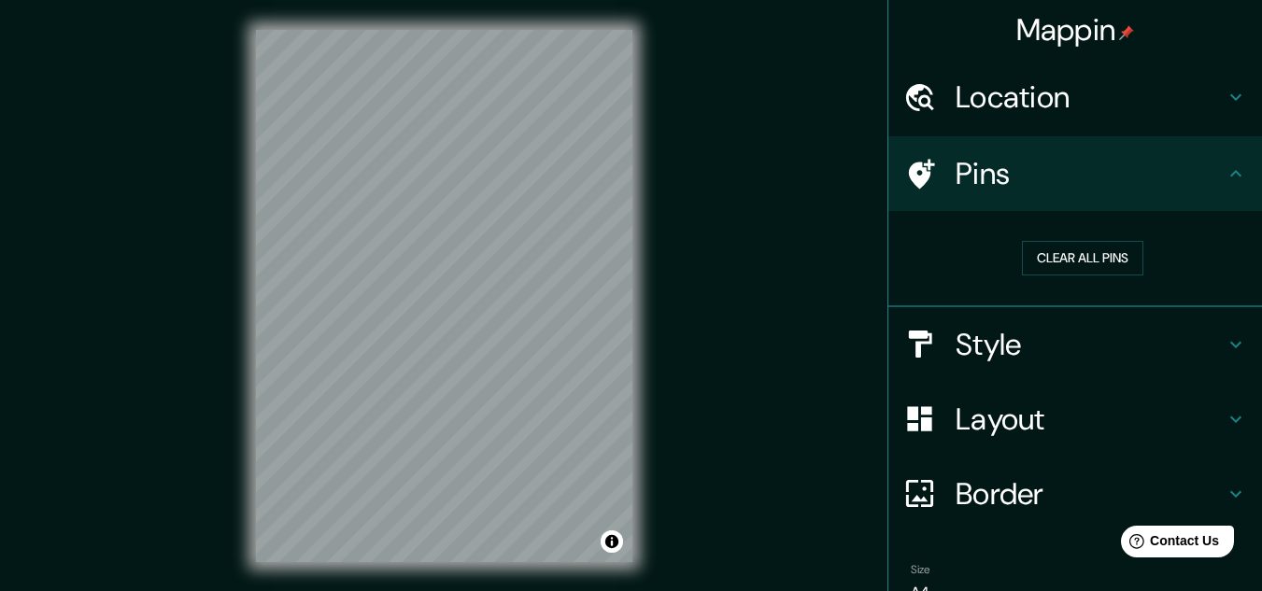
click at [1207, 177] on h4 "Pins" at bounding box center [1090, 173] width 269 height 37
click at [1235, 174] on div "Pins" at bounding box center [1075, 173] width 374 height 75
click at [1130, 432] on h4 "Layout" at bounding box center [1090, 419] width 269 height 37
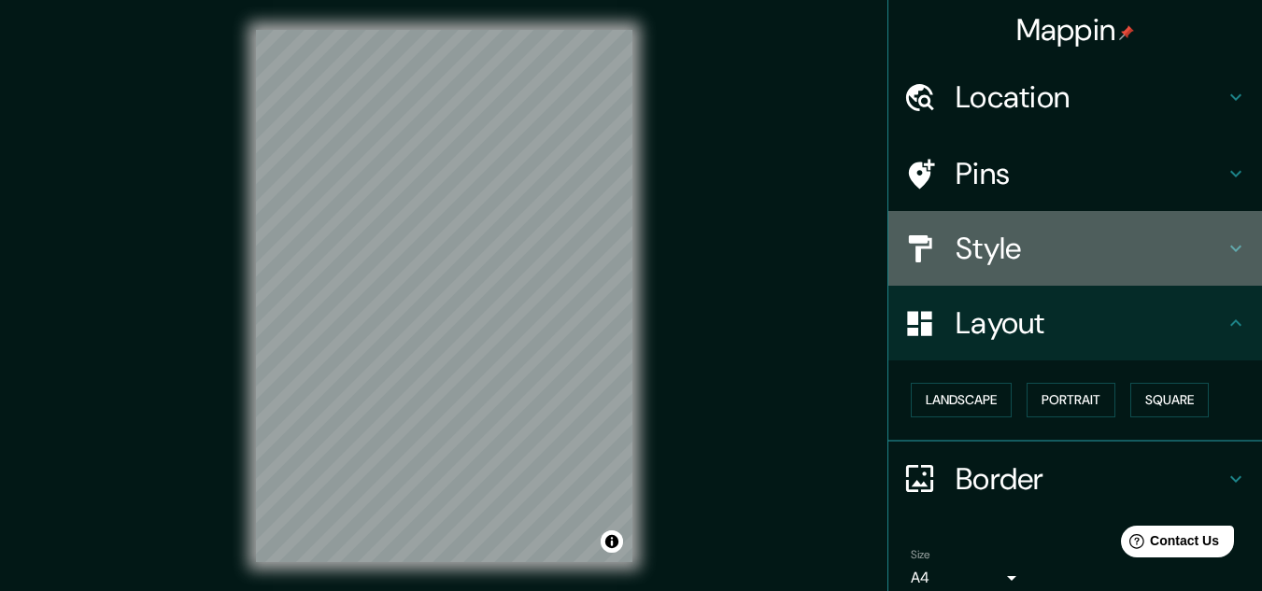
click at [1026, 256] on h4 "Style" at bounding box center [1090, 248] width 269 height 37
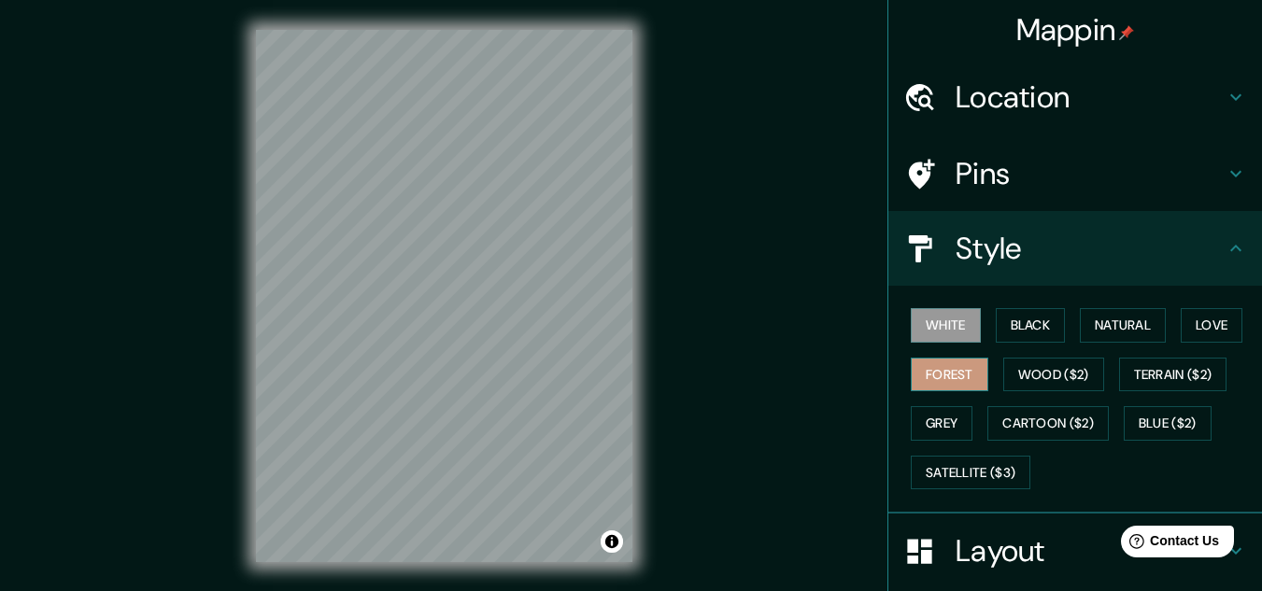
click at [947, 365] on button "Forest" at bounding box center [950, 375] width 78 height 35
click at [1205, 328] on button "Love" at bounding box center [1212, 325] width 62 height 35
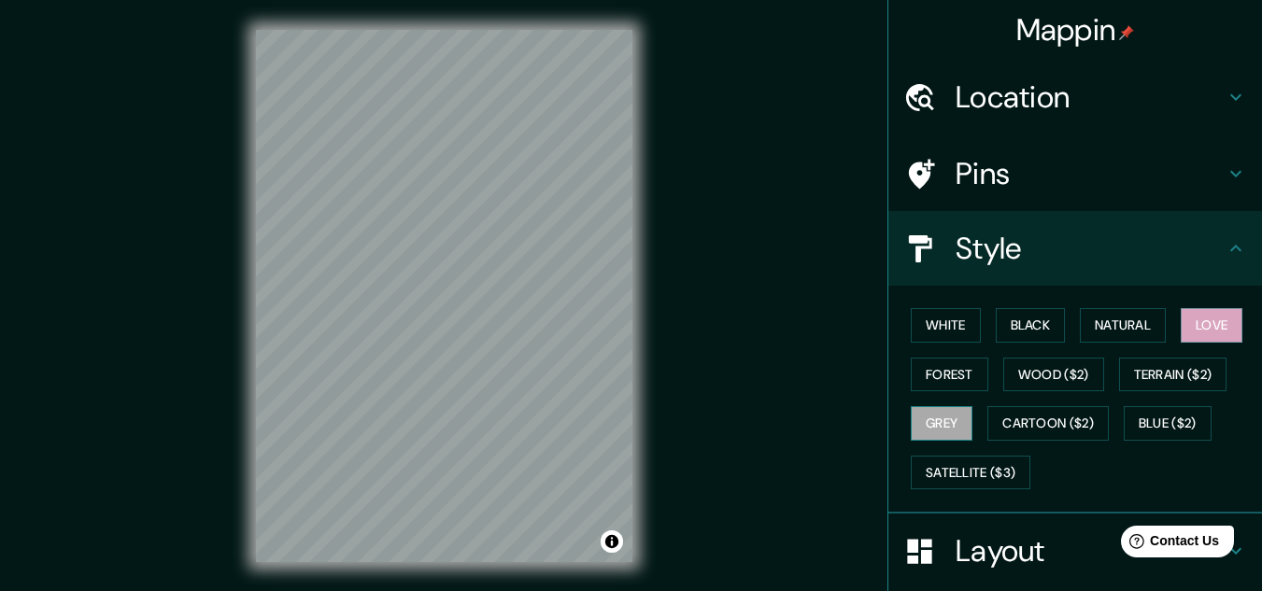
click at [911, 429] on button "Grey" at bounding box center [942, 423] width 62 height 35
click at [1194, 330] on button "Love" at bounding box center [1212, 325] width 62 height 35
click at [1095, 322] on button "Natural" at bounding box center [1123, 325] width 86 height 35
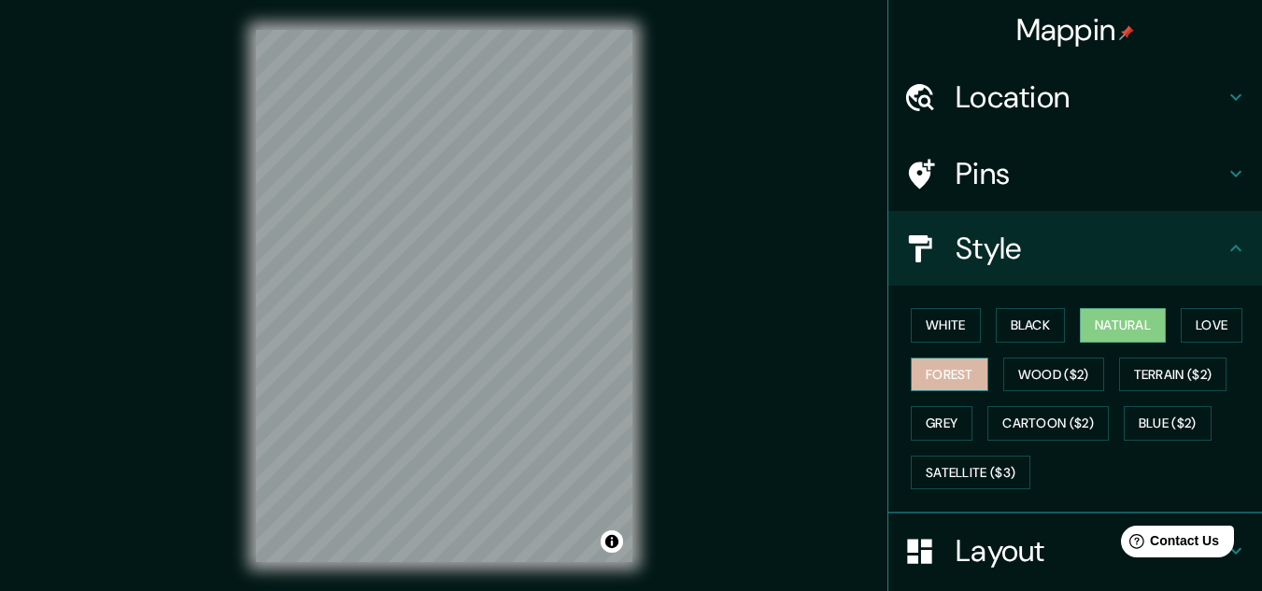
click at [956, 378] on button "Forest" at bounding box center [950, 375] width 78 height 35
click at [1085, 319] on button "Natural" at bounding box center [1123, 325] width 86 height 35
click at [1218, 321] on button "Love" at bounding box center [1212, 325] width 62 height 35
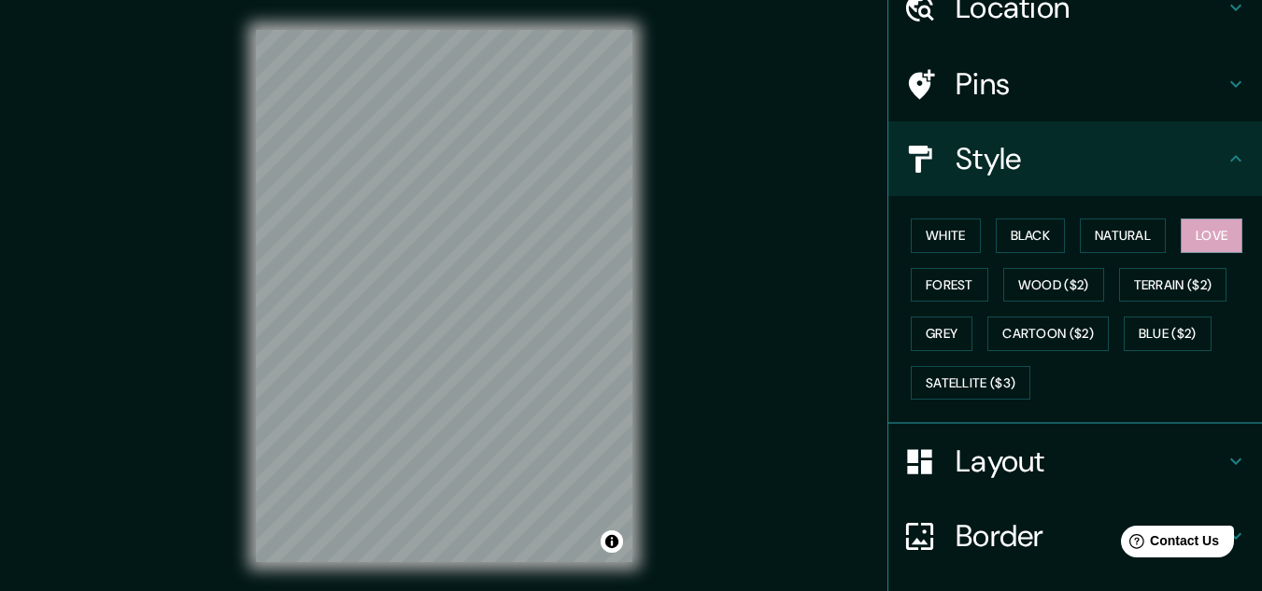
scroll to position [228, 0]
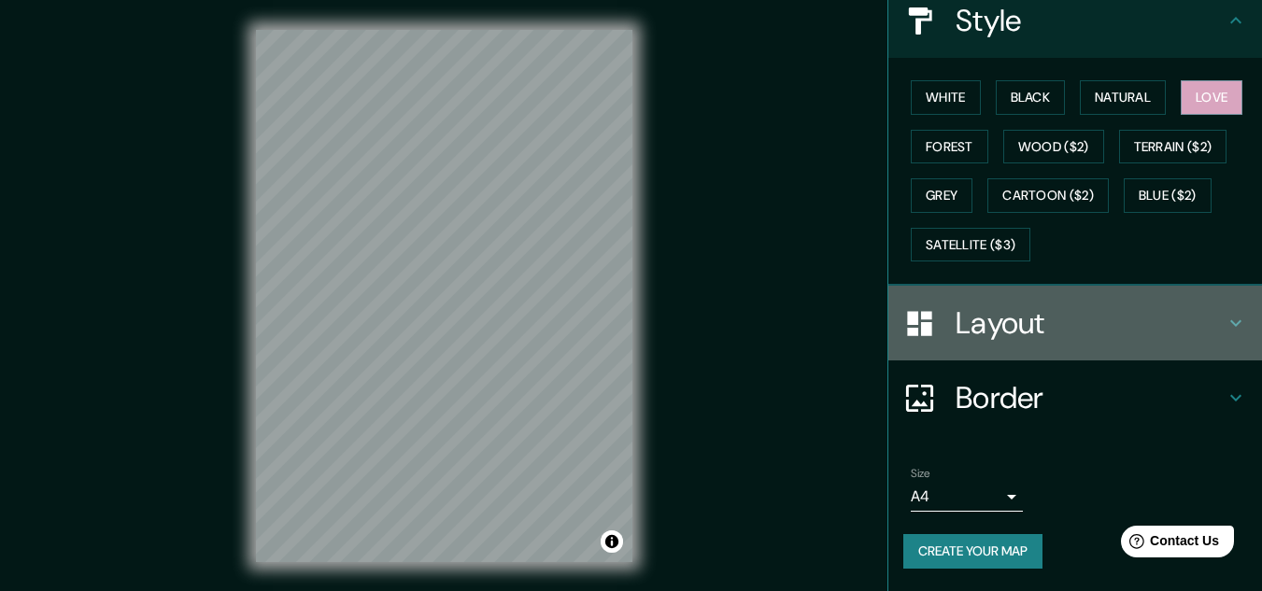
click at [1020, 302] on div "Layout" at bounding box center [1075, 323] width 374 height 75
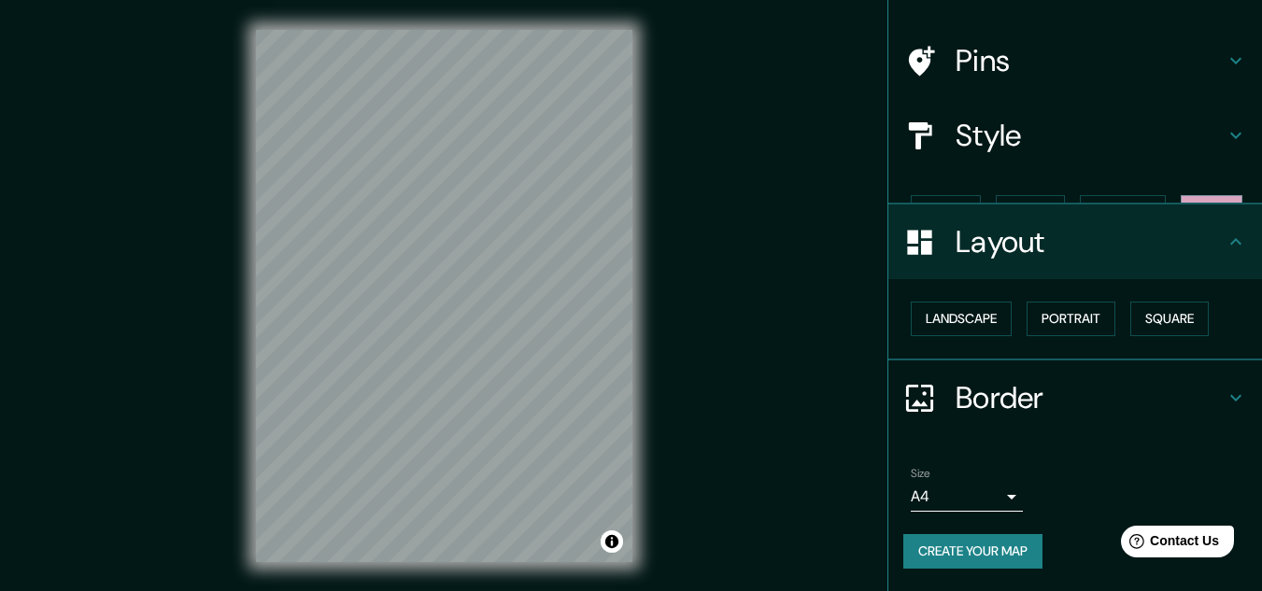
scroll to position [80, 0]
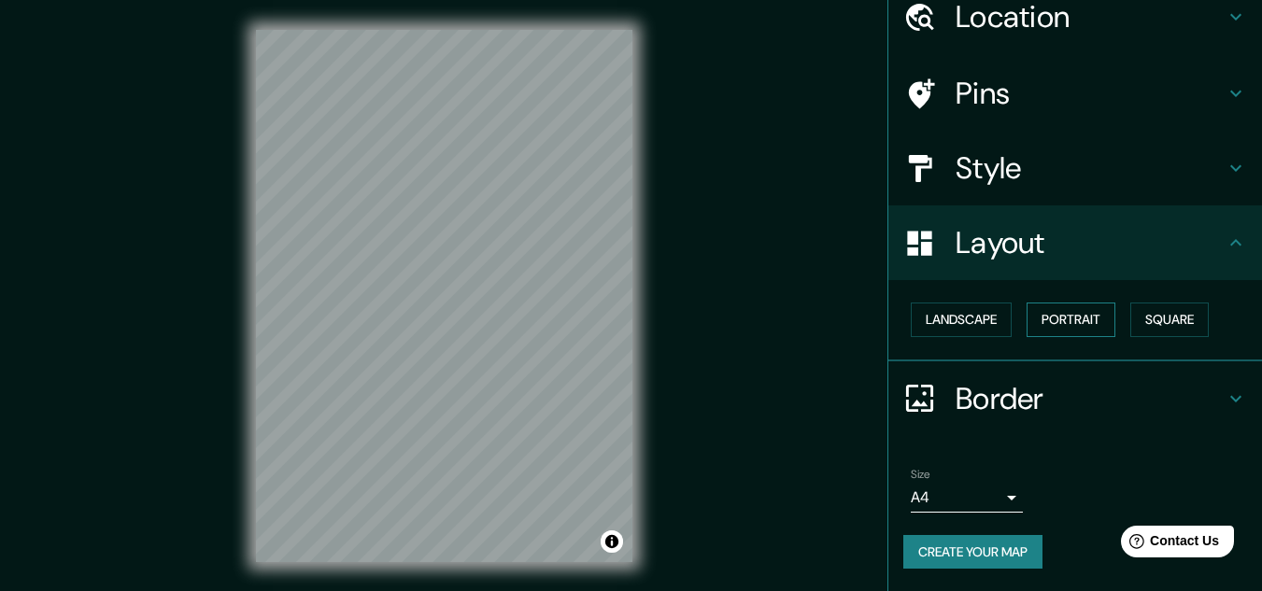
click at [1058, 322] on button "Portrait" at bounding box center [1071, 320] width 89 height 35
click at [1157, 318] on button "Square" at bounding box center [1169, 320] width 78 height 35
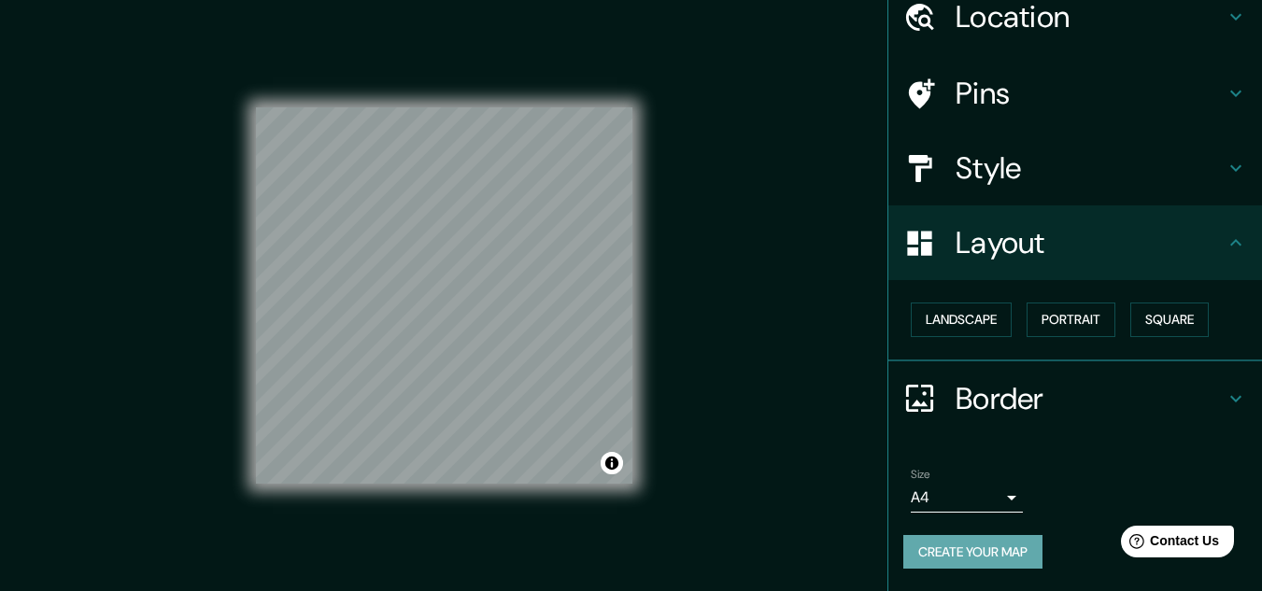
click at [931, 555] on button "Create your map" at bounding box center [972, 552] width 139 height 35
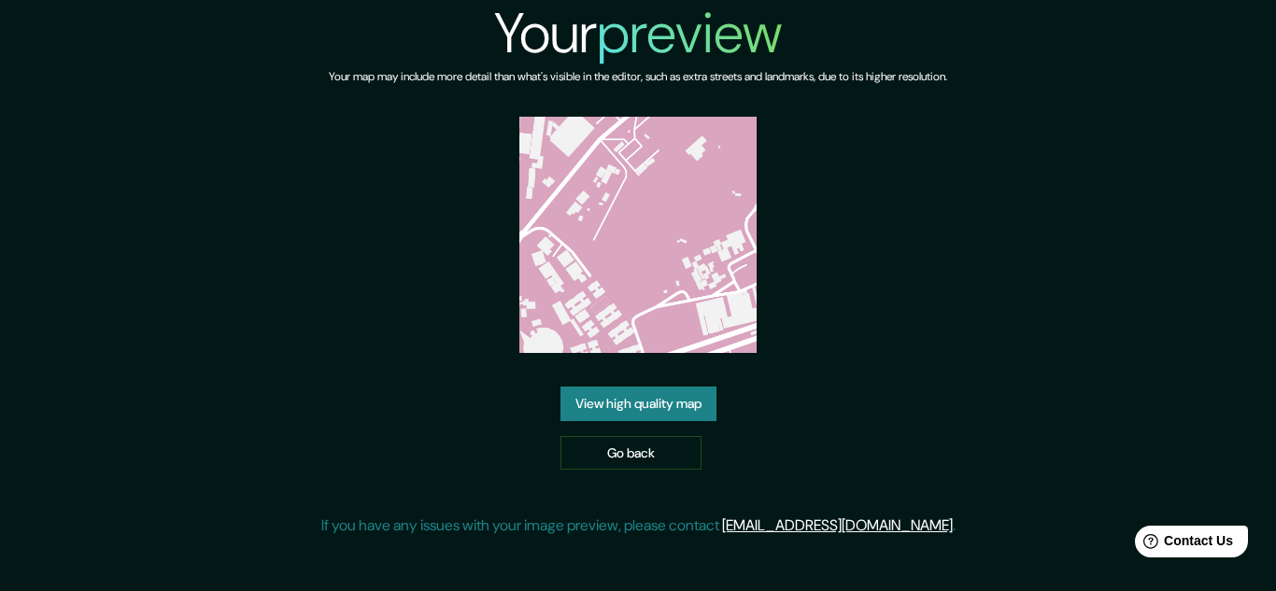
drag, startPoint x: 625, startPoint y: 284, endPoint x: 890, endPoint y: 230, distance: 270.8
click at [890, 230] on div "Your preview Your map may include more detail than what's visible in the editor…" at bounding box center [638, 276] width 634 height 552
